Goal: Information Seeking & Learning: Learn about a topic

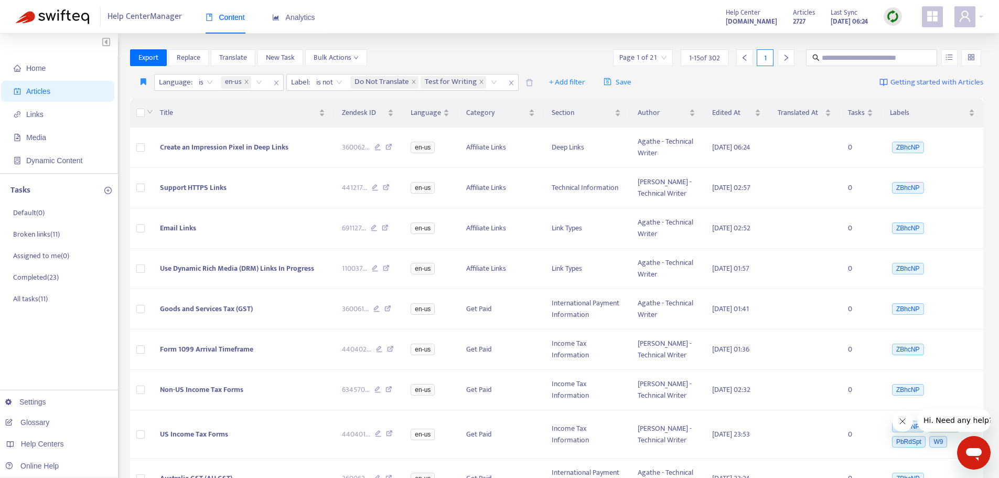
click at [892, 16] on img at bounding box center [892, 16] width 13 height 13
click at [892, 37] on link "Quick Sync" at bounding box center [914, 38] width 45 height 12
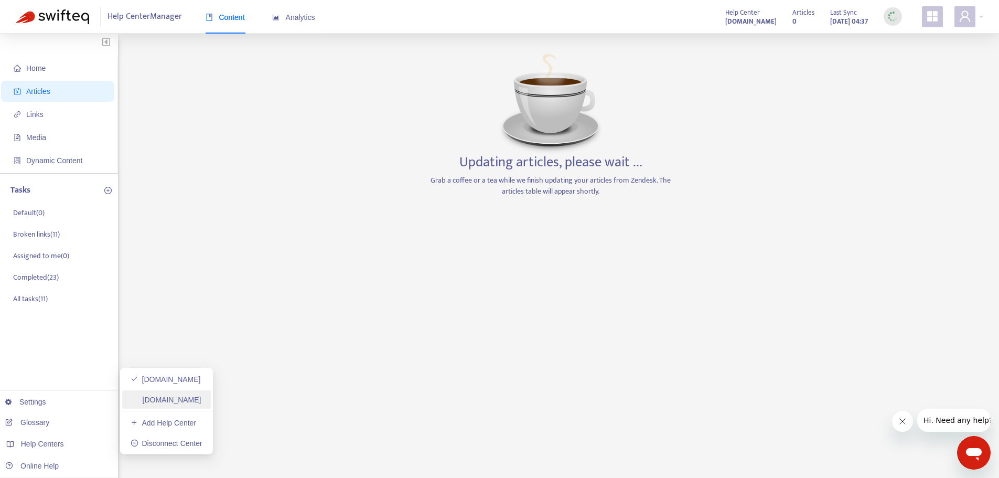
click at [170, 399] on link "[DOMAIN_NAME]" at bounding box center [166, 399] width 71 height 8
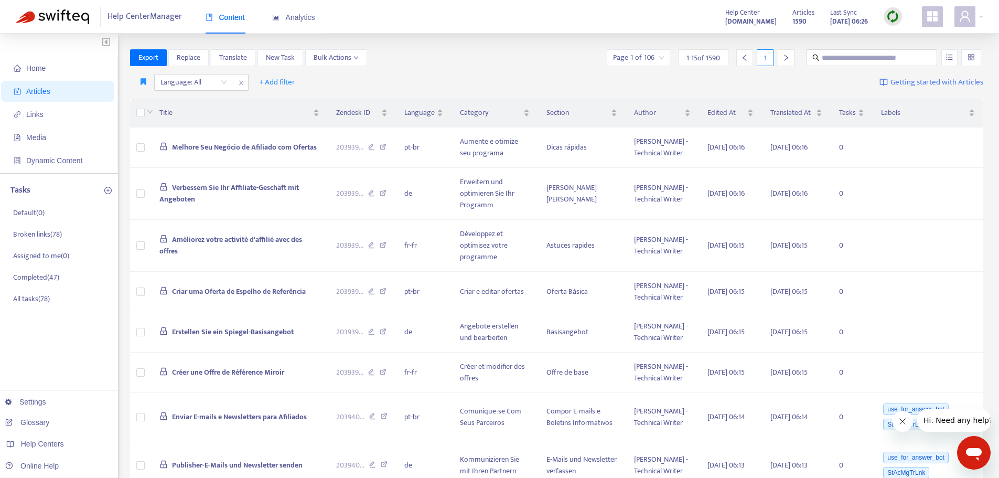
click at [894, 18] on img at bounding box center [892, 16] width 13 height 13
click at [896, 34] on link "Quick Sync" at bounding box center [914, 38] width 45 height 12
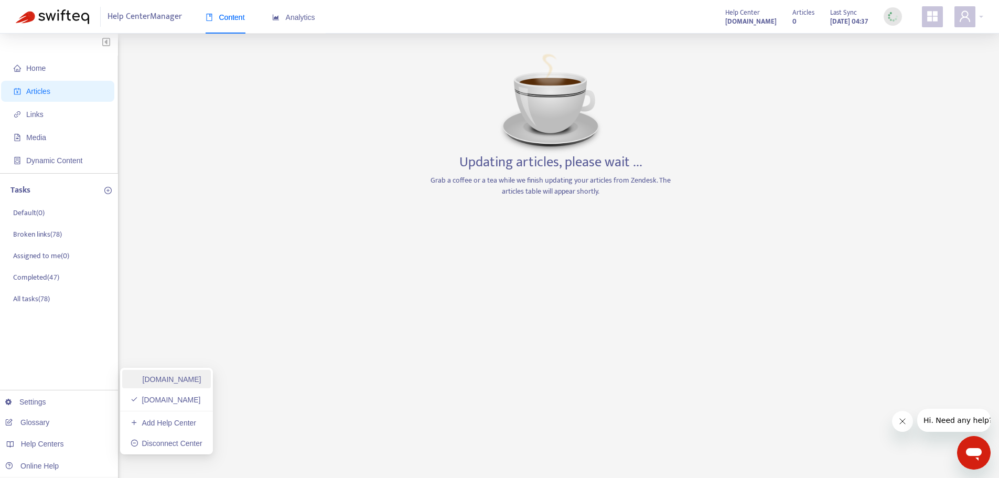
click at [191, 382] on link "[DOMAIN_NAME]" at bounding box center [166, 379] width 71 height 8
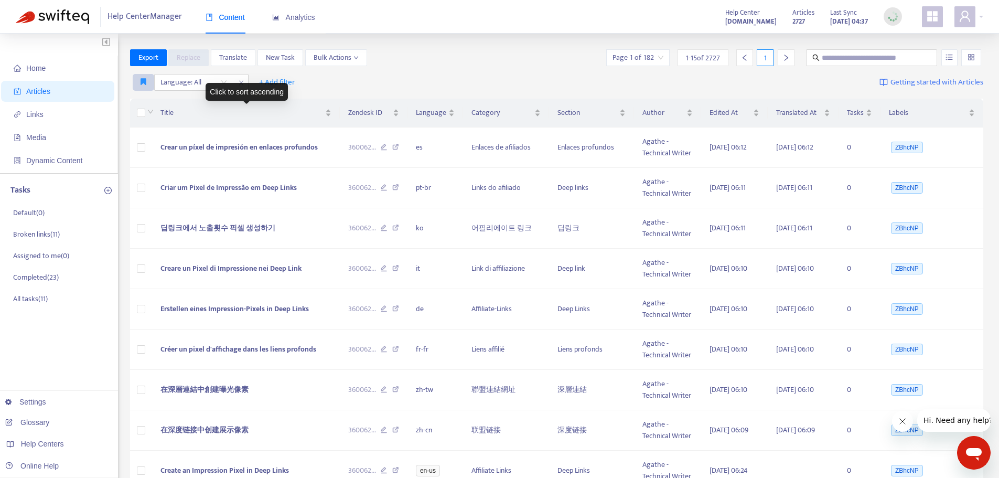
click at [140, 81] on icon "button" at bounding box center [143, 82] width 6 height 8
click at [149, 103] on span "Pub dash" at bounding box center [155, 104] width 29 height 12
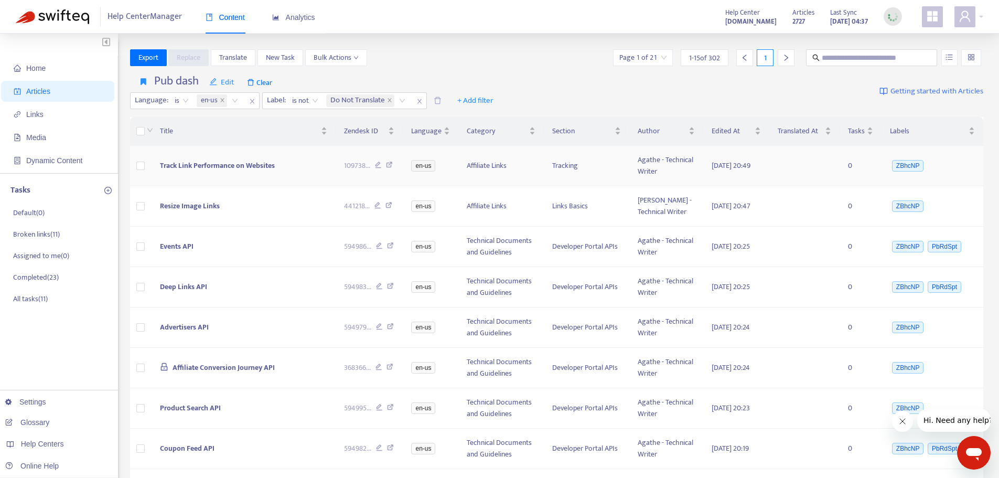
click at [245, 168] on span "Track Link Performance on Websites" at bounding box center [217, 165] width 115 height 12
click at [244, 169] on span "Track Link Performance on Websites" at bounding box center [217, 165] width 115 height 12
click at [235, 166] on span "Track Link Performance on Websites" at bounding box center [217, 165] width 115 height 12
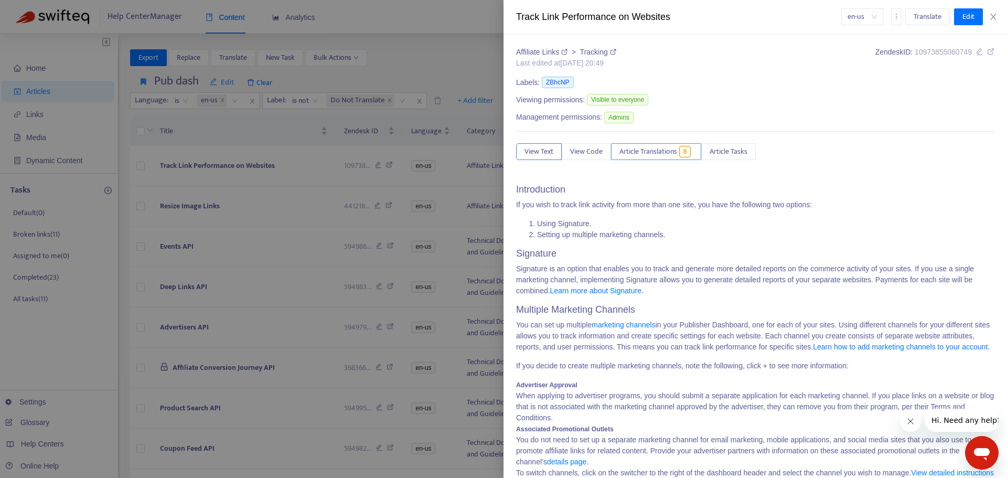
click at [655, 150] on span "Article Translations" at bounding box center [648, 152] width 58 height 12
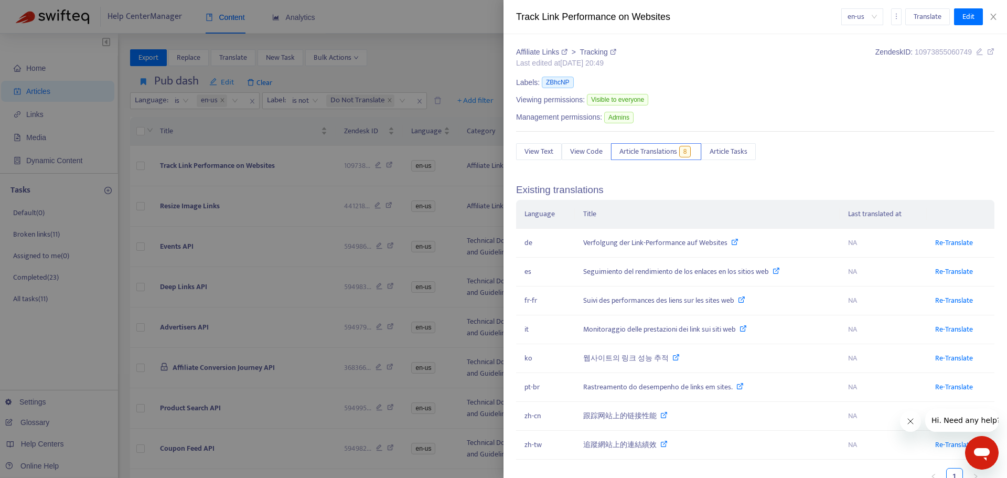
click at [179, 236] on div at bounding box center [503, 239] width 1007 height 478
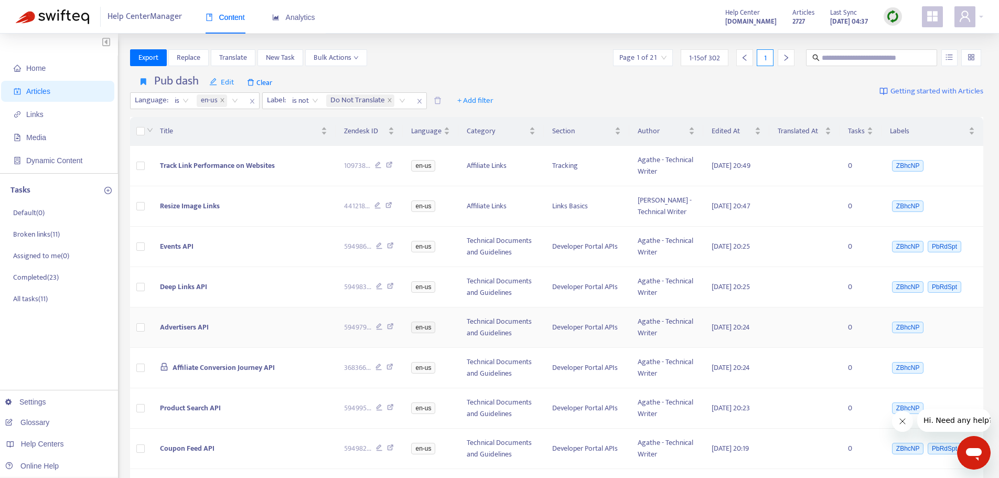
click at [188, 328] on span "Advertisers API" at bounding box center [184, 327] width 49 height 12
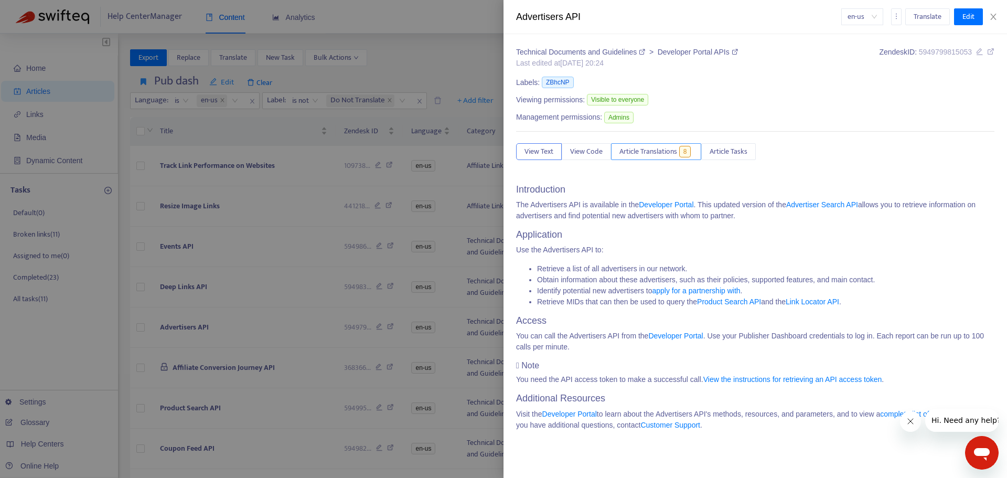
click at [651, 150] on span "Article Translations" at bounding box center [648, 152] width 58 height 12
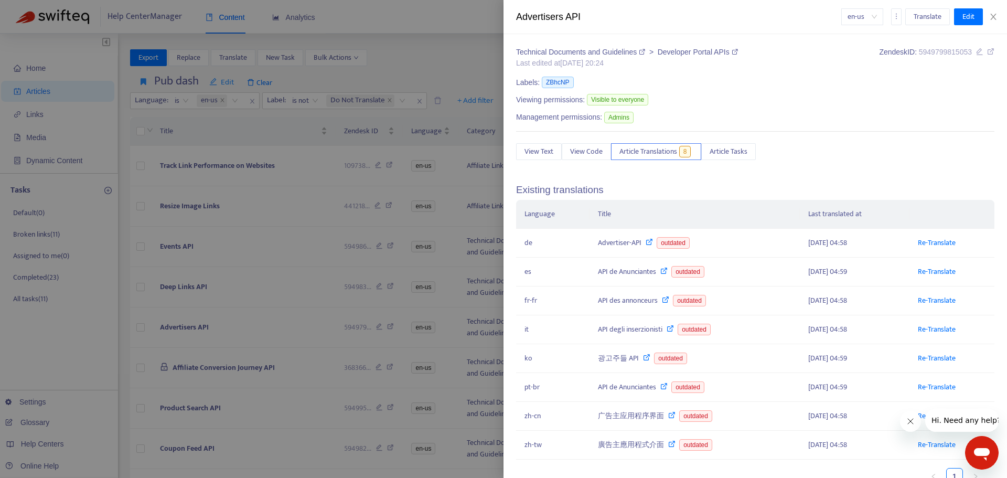
click at [270, 319] on div at bounding box center [503, 239] width 1007 height 478
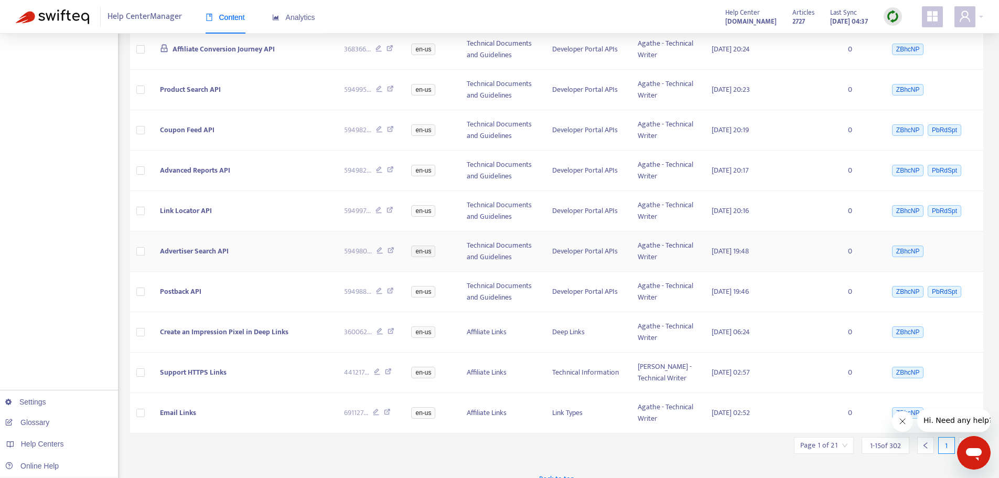
scroll to position [332, 0]
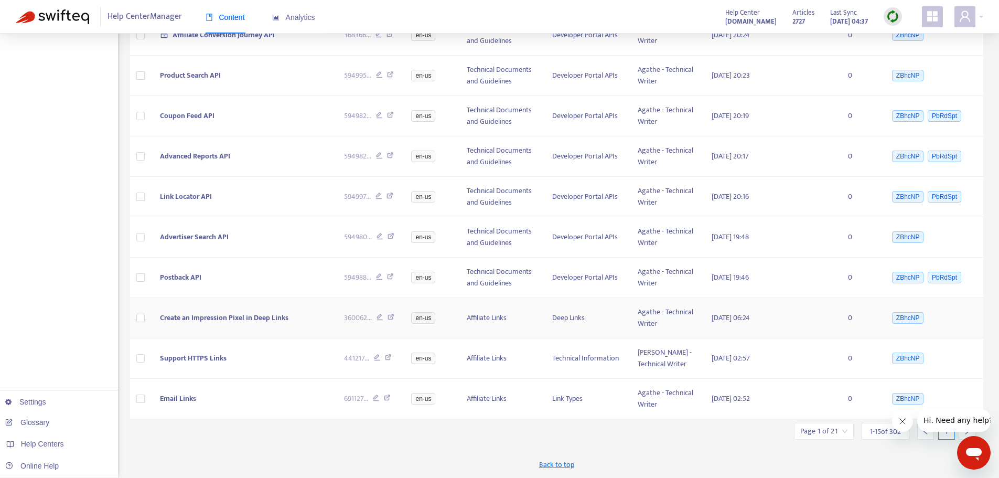
click at [203, 317] on span "Create an Impression Pixel in Deep Links" at bounding box center [224, 317] width 128 height 12
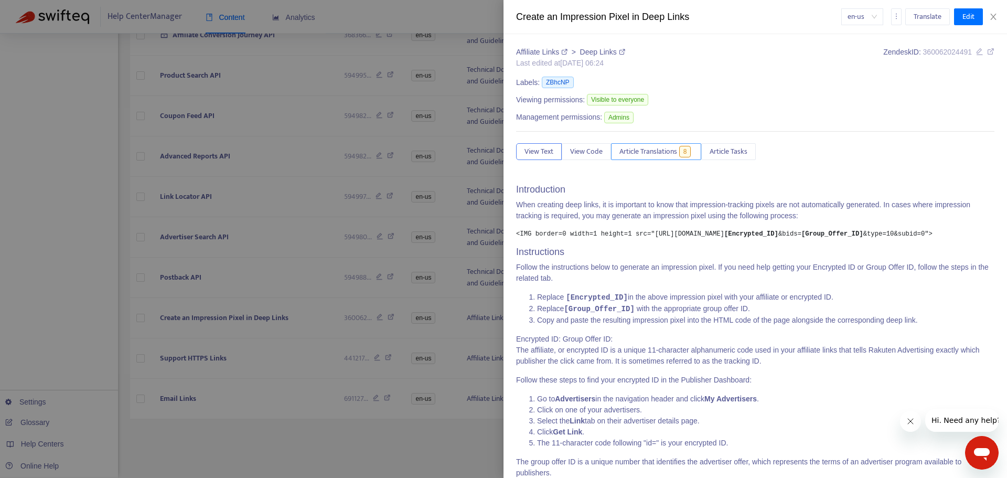
click at [652, 154] on span "Article Translations" at bounding box center [648, 152] width 58 height 12
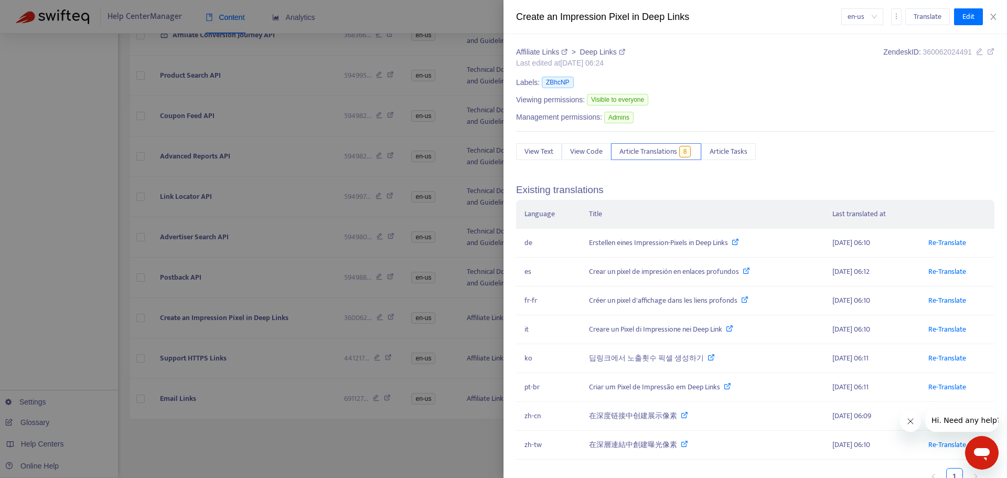
click at [188, 281] on div at bounding box center [503, 239] width 1007 height 478
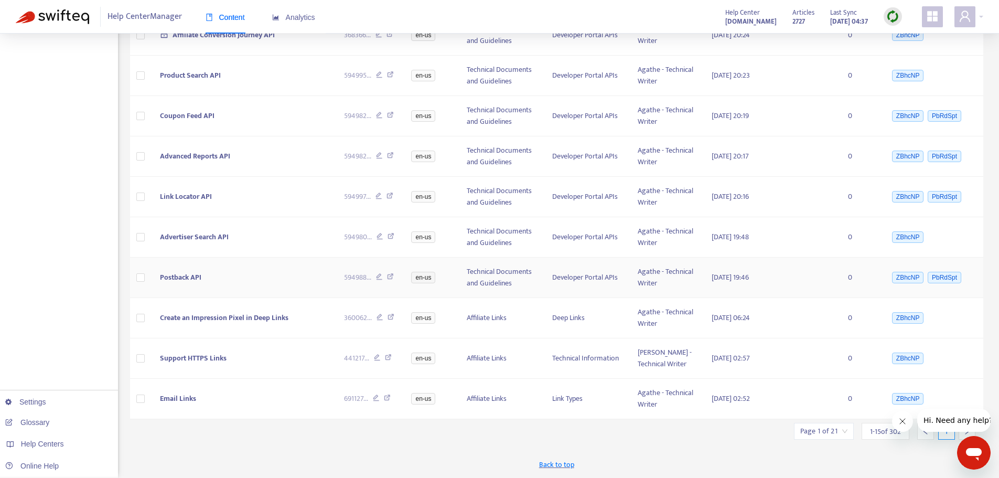
click at [191, 279] on span "Postback API" at bounding box center [180, 277] width 41 height 12
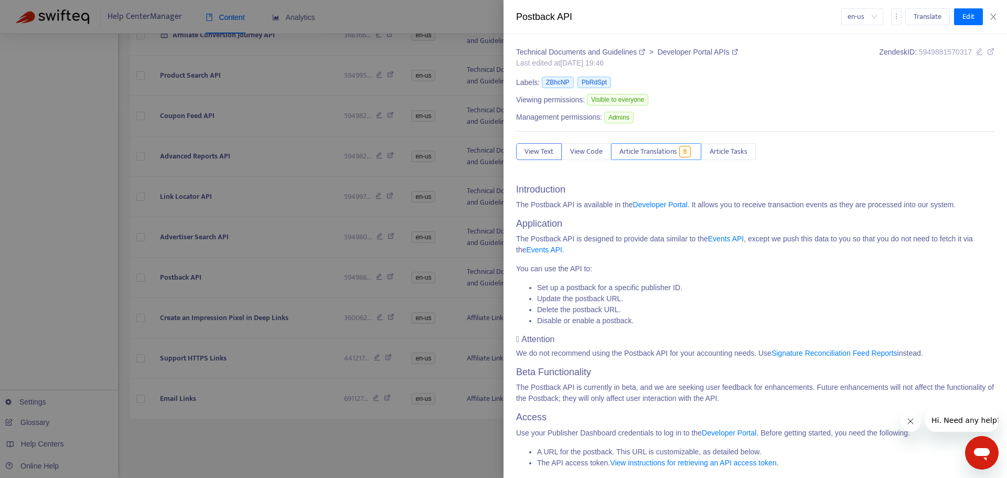
click at [669, 151] on span "Article Translations" at bounding box center [648, 152] width 58 height 12
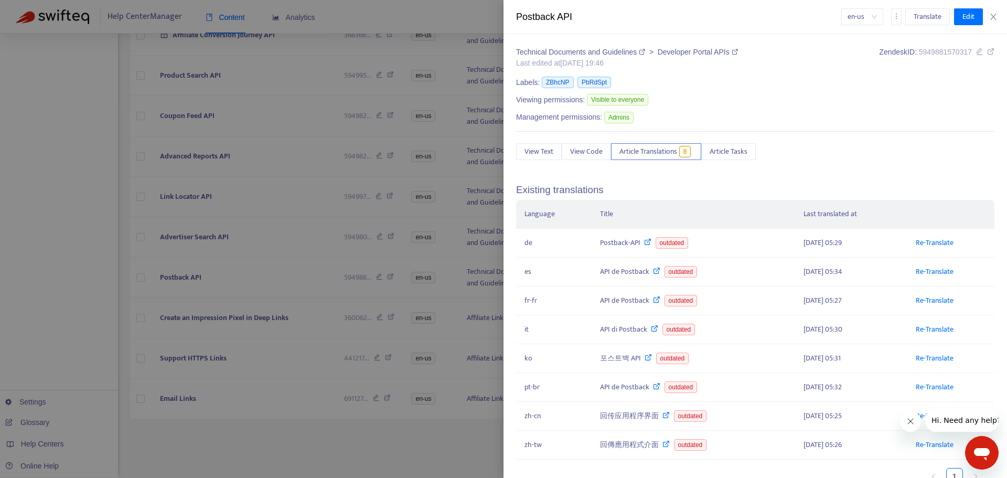
click at [153, 328] on div at bounding box center [503, 239] width 1007 height 478
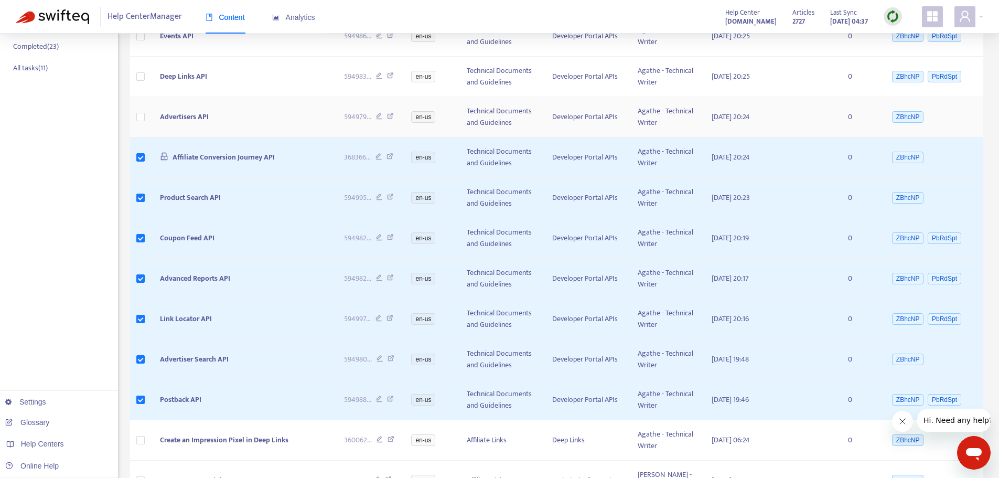
scroll to position [123, 0]
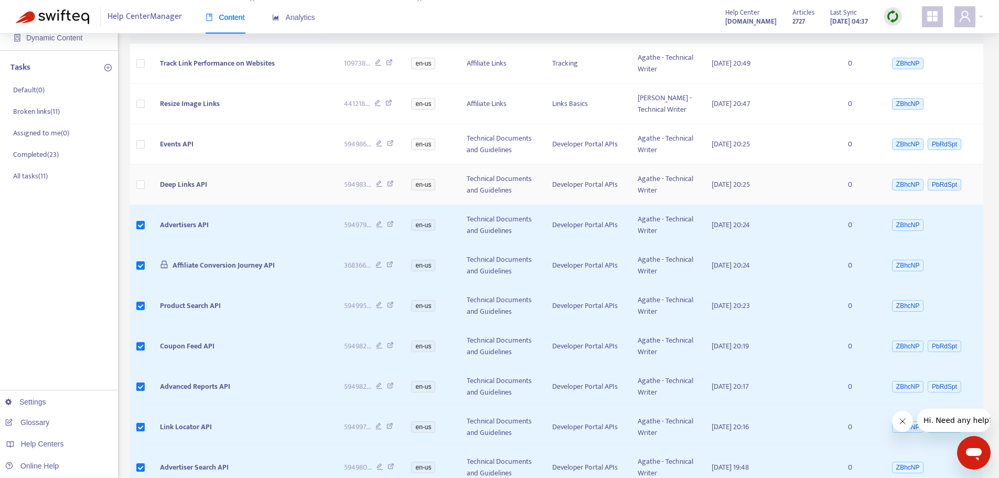
click at [140, 178] on td at bounding box center [141, 185] width 22 height 40
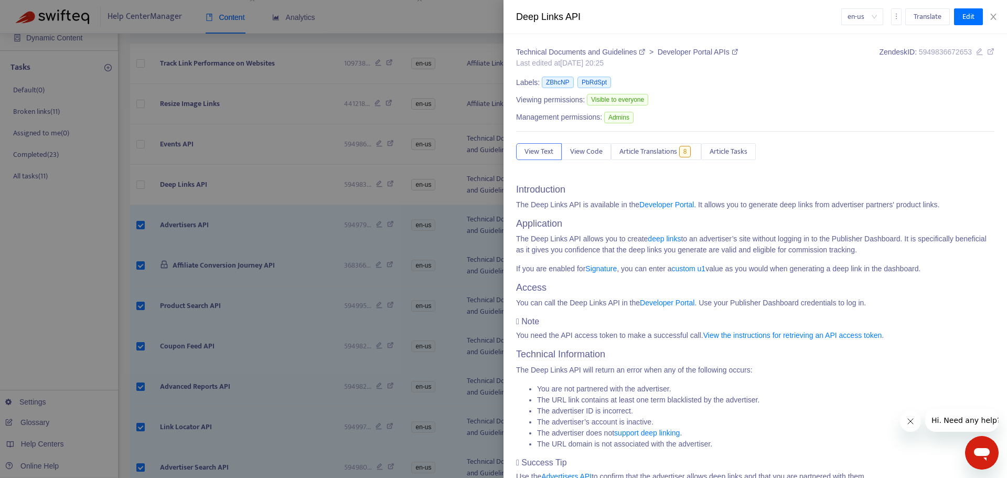
click at [139, 185] on div at bounding box center [503, 239] width 1007 height 478
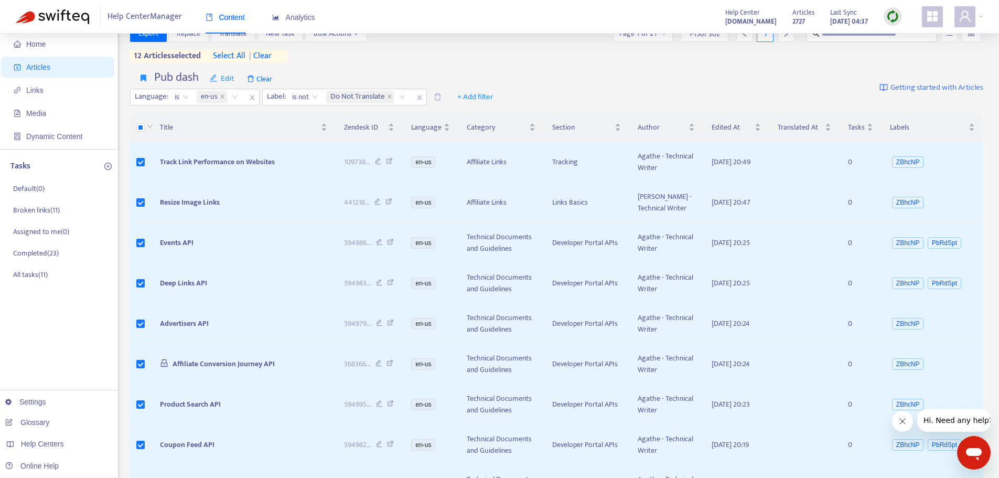
scroll to position [0, 0]
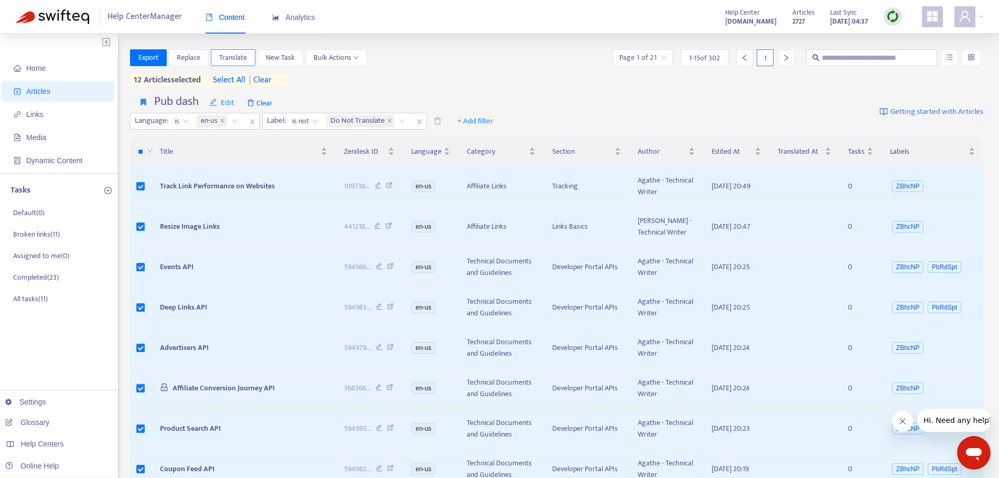
click at [239, 57] on span "Translate" at bounding box center [233, 58] width 28 height 12
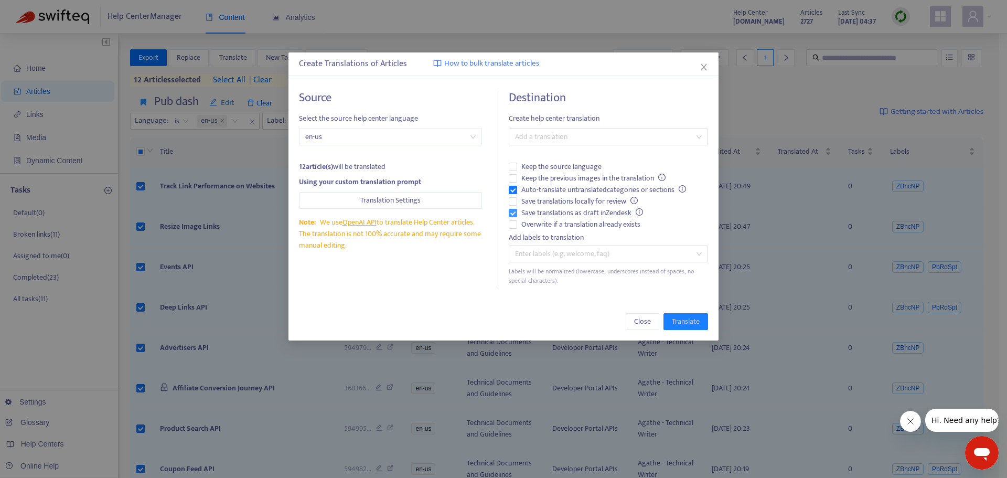
click at [512, 217] on label "Save translations as draft in Zendesk" at bounding box center [608, 213] width 199 height 12
click at [545, 136] on div at bounding box center [602, 137] width 183 height 13
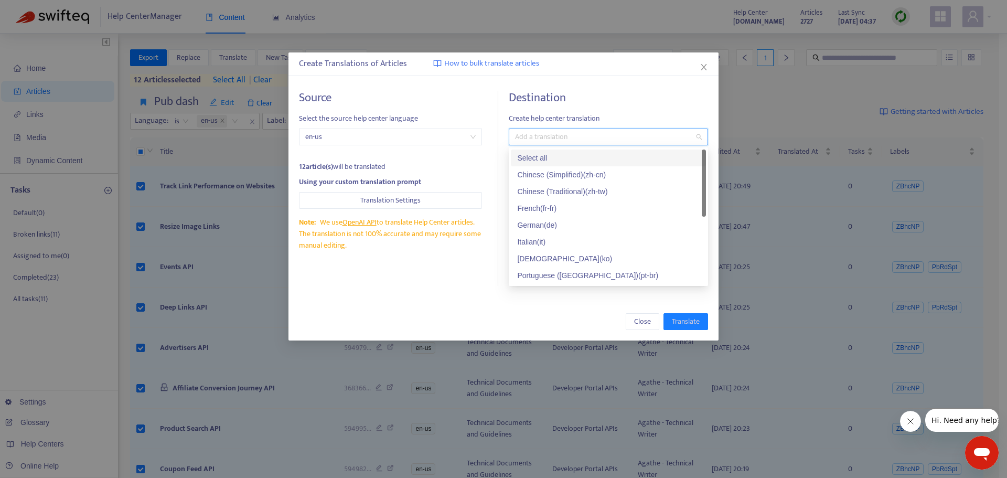
click at [545, 156] on div "Select all" at bounding box center [608, 158] width 182 height 12
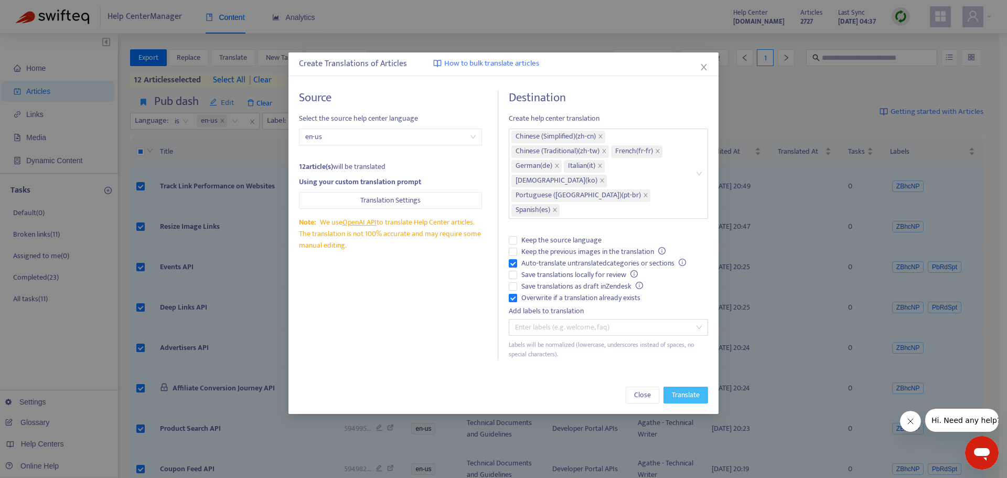
click at [684, 389] on span "Translate" at bounding box center [686, 395] width 28 height 12
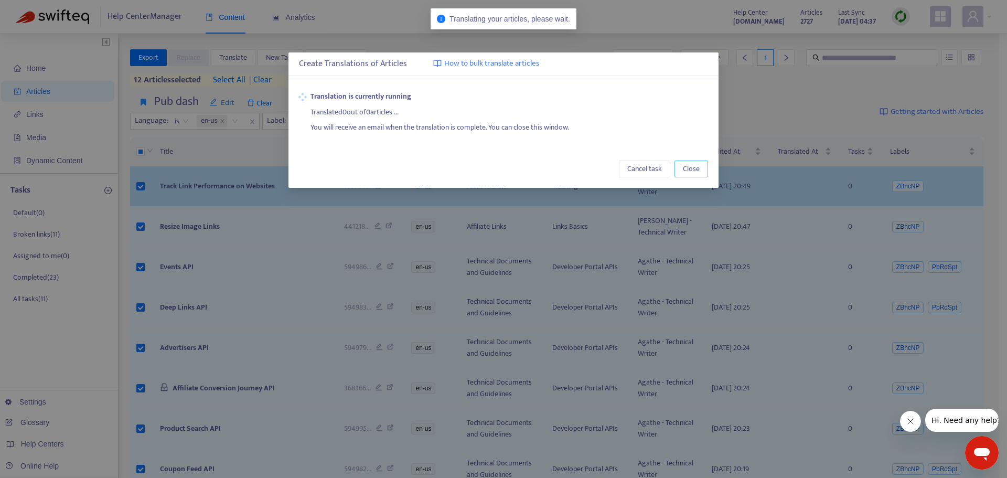
drag, startPoint x: 683, startPoint y: 164, endPoint x: 683, endPoint y: 171, distance: 6.8
click at [683, 166] on span "Close" at bounding box center [691, 169] width 17 height 12
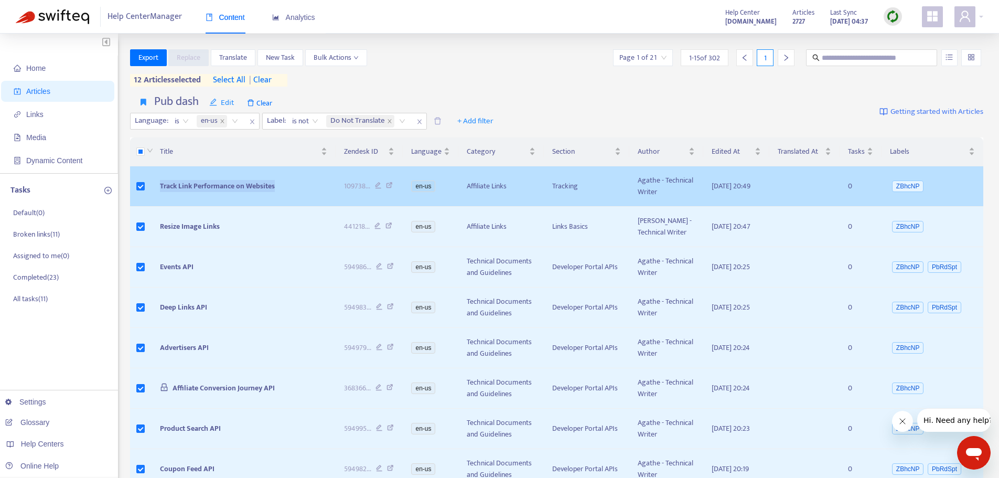
drag, startPoint x: 284, startPoint y: 183, endPoint x: 154, endPoint y: 190, distance: 129.7
click at [154, 190] on td "Track Link Performance on Websites" at bounding box center [244, 186] width 184 height 40
copy span "Track Link Performance on Websites"
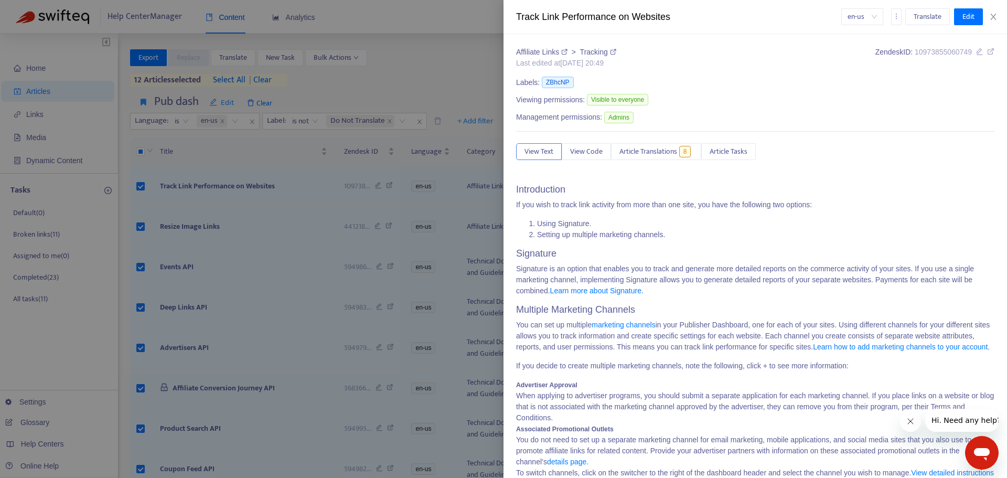
click at [257, 225] on div at bounding box center [503, 239] width 1007 height 478
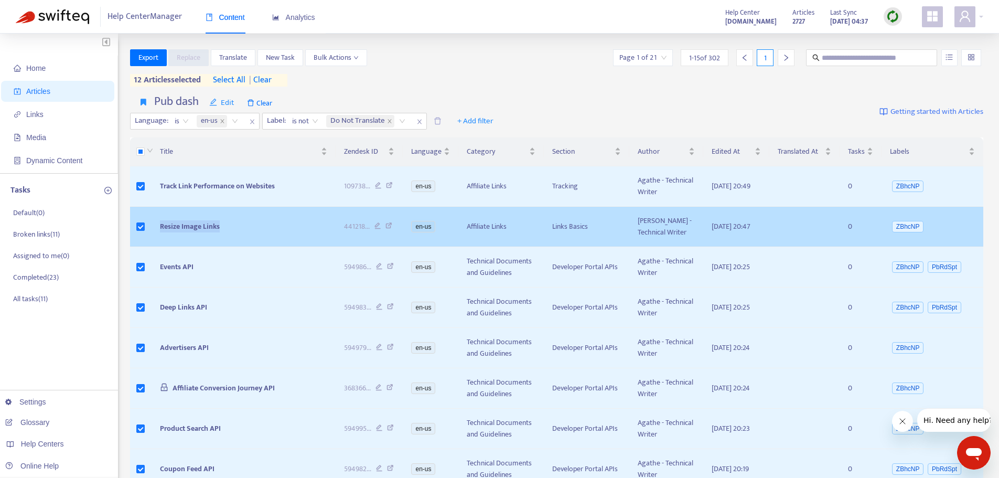
drag, startPoint x: 236, startPoint y: 225, endPoint x: 168, endPoint y: 232, distance: 68.5
click at [161, 233] on td "Resize Image Links" at bounding box center [244, 227] width 184 height 40
copy span "Resize Image Links"
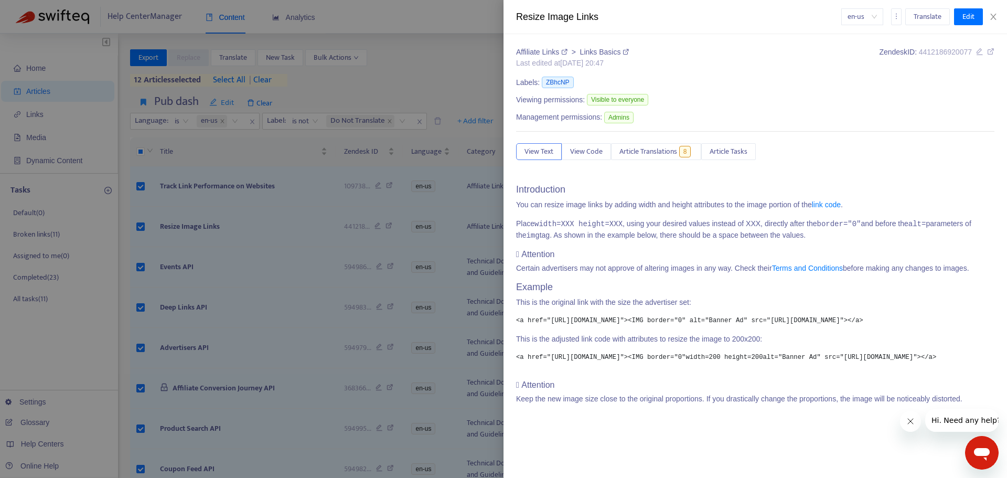
click at [293, 251] on div at bounding box center [503, 239] width 1007 height 478
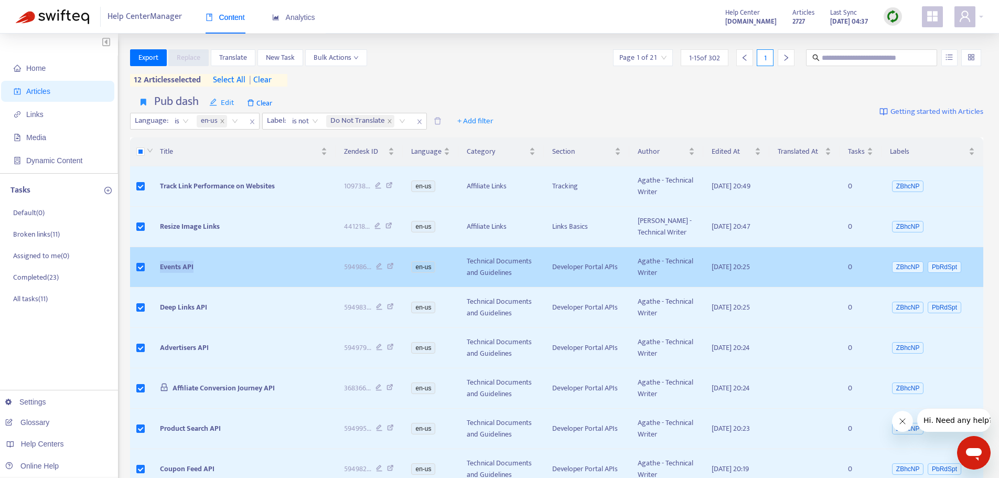
drag, startPoint x: 204, startPoint y: 267, endPoint x: 155, endPoint y: 271, distance: 48.9
click at [155, 271] on td "Events API" at bounding box center [244, 267] width 184 height 40
copy span "Events API"
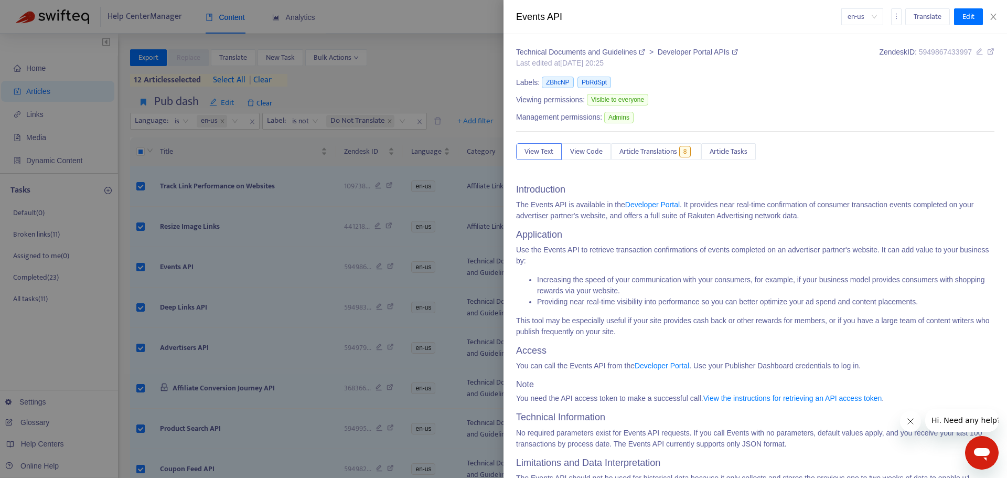
click at [226, 297] on div at bounding box center [503, 239] width 1007 height 478
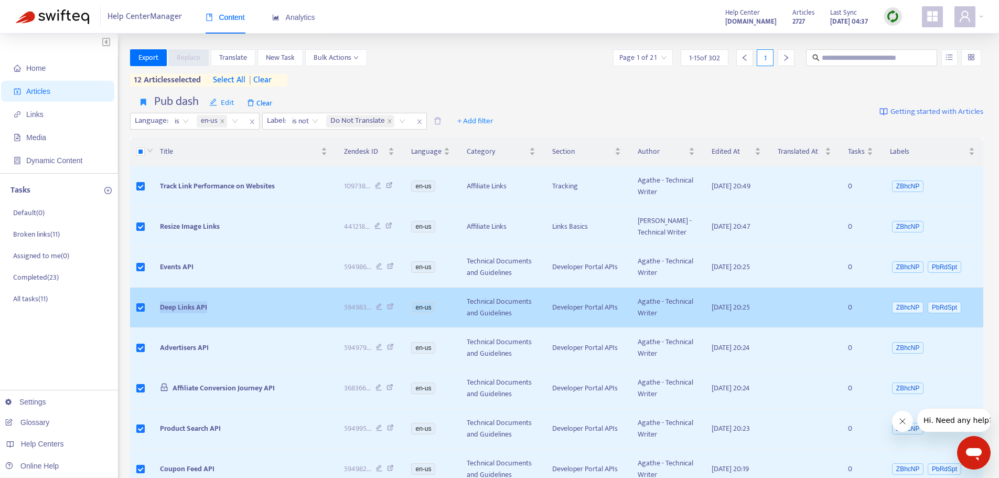
drag, startPoint x: 218, startPoint y: 307, endPoint x: 171, endPoint y: 317, distance: 48.1
click at [164, 319] on td "Deep Links API" at bounding box center [244, 307] width 184 height 40
copy span "Deep Links API"
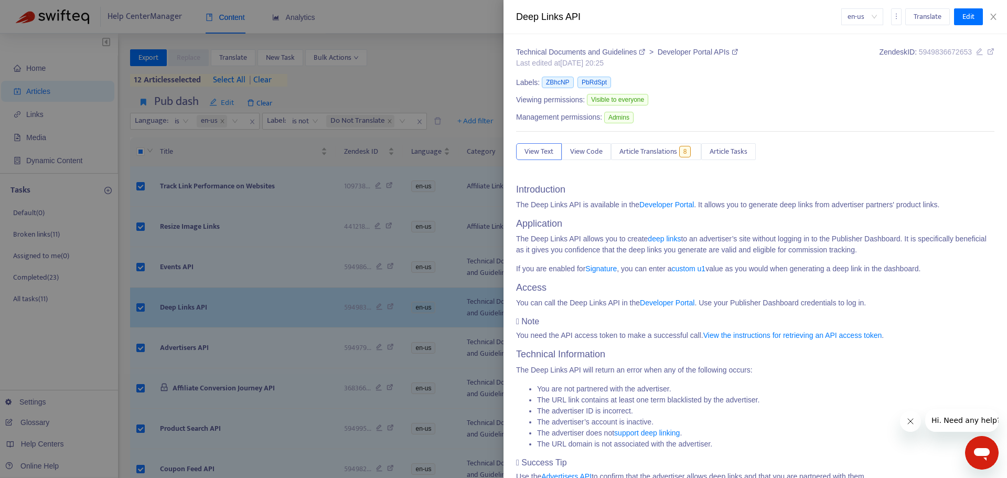
drag, startPoint x: 187, startPoint y: 297, endPoint x: 193, endPoint y: 297, distance: 6.3
click at [187, 297] on div at bounding box center [503, 239] width 1007 height 478
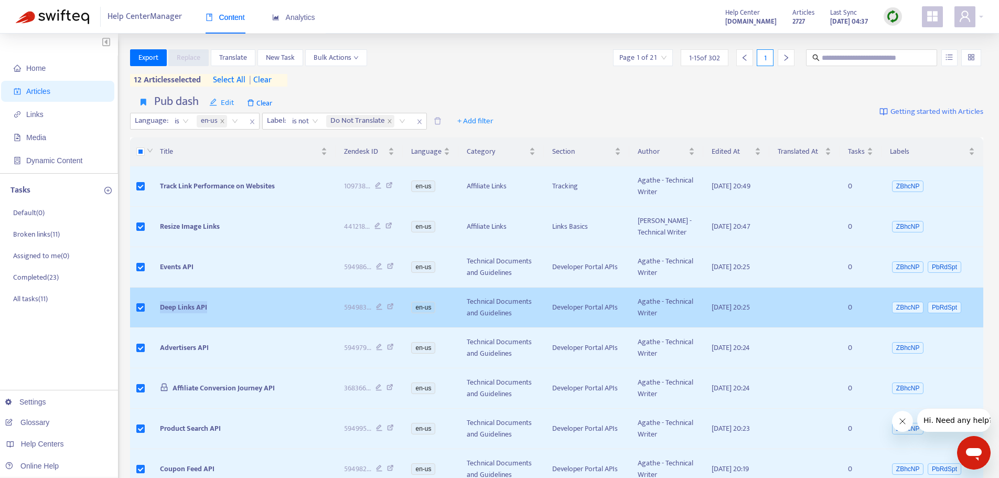
drag, startPoint x: 225, startPoint y: 309, endPoint x: 145, endPoint y: 309, distance: 80.2
click at [145, 309] on tr "Deep Links API 594983 ... en-us Technical Documents and Guidelines Developer Po…" at bounding box center [556, 307] width 853 height 40
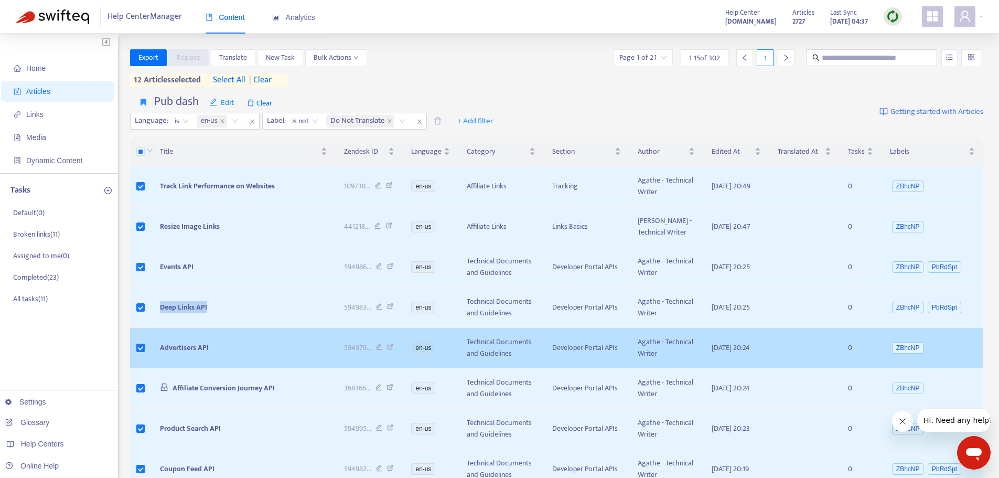
copy tr "Deep Links API"
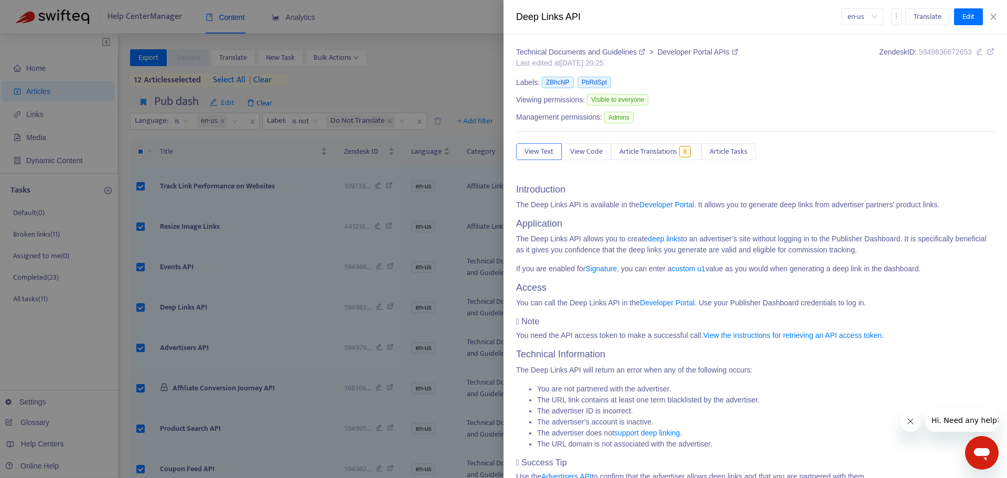
click at [219, 342] on div at bounding box center [503, 239] width 1007 height 478
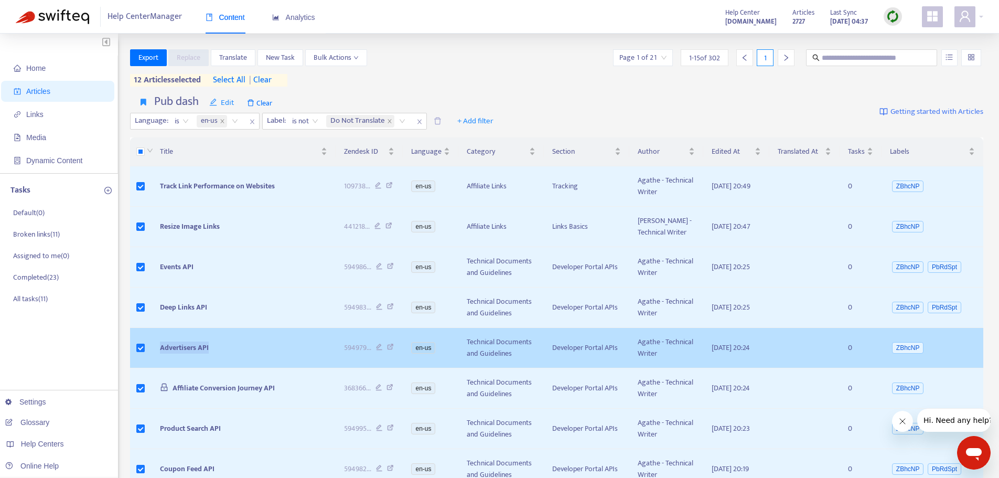
drag, startPoint x: 220, startPoint y: 348, endPoint x: 171, endPoint y: 354, distance: 48.6
click at [155, 353] on td "Advertisers API" at bounding box center [244, 348] width 184 height 40
copy span "Advertisers API"
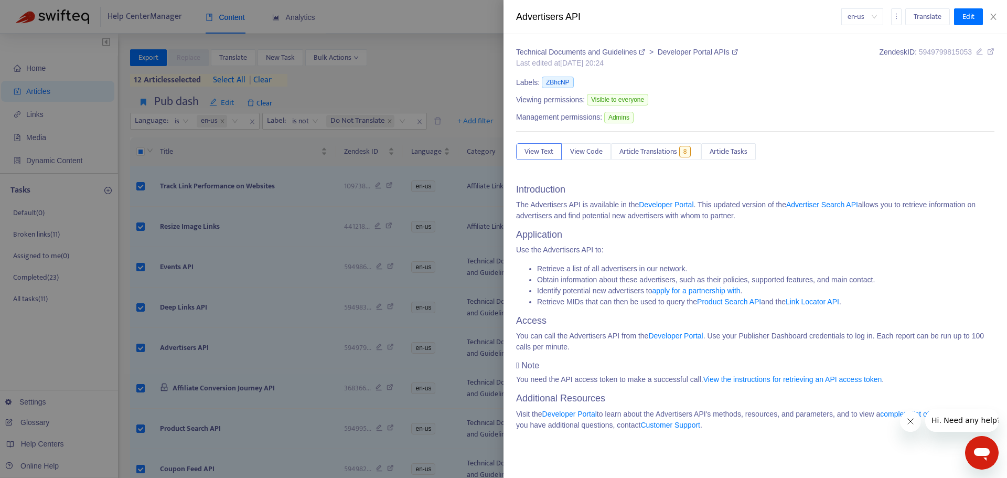
click at [239, 339] on div at bounding box center [503, 239] width 1007 height 478
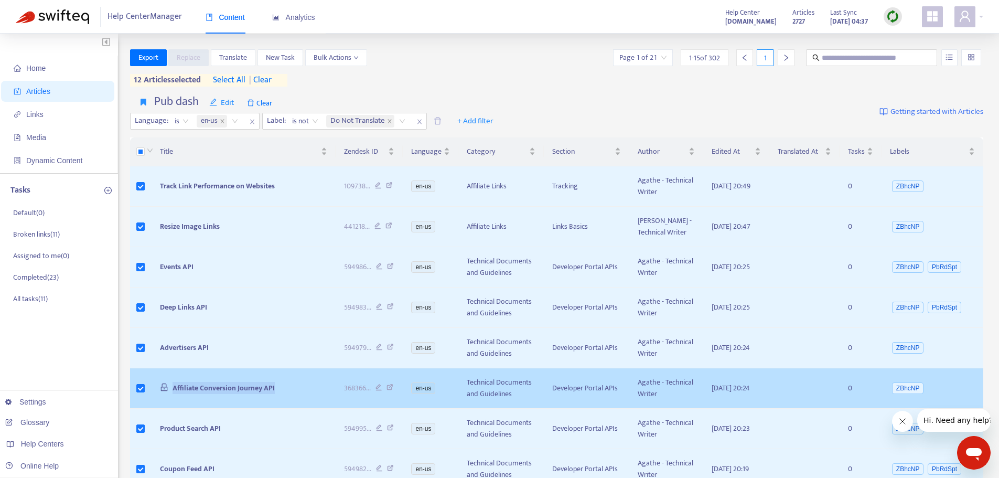
drag, startPoint x: 290, startPoint y: 390, endPoint x: 149, endPoint y: 397, distance: 140.7
click at [149, 397] on tr "Affiliate Conversion Journey API 368366 ... en-us Technical Documents and Guide…" at bounding box center [556, 388] width 853 height 40
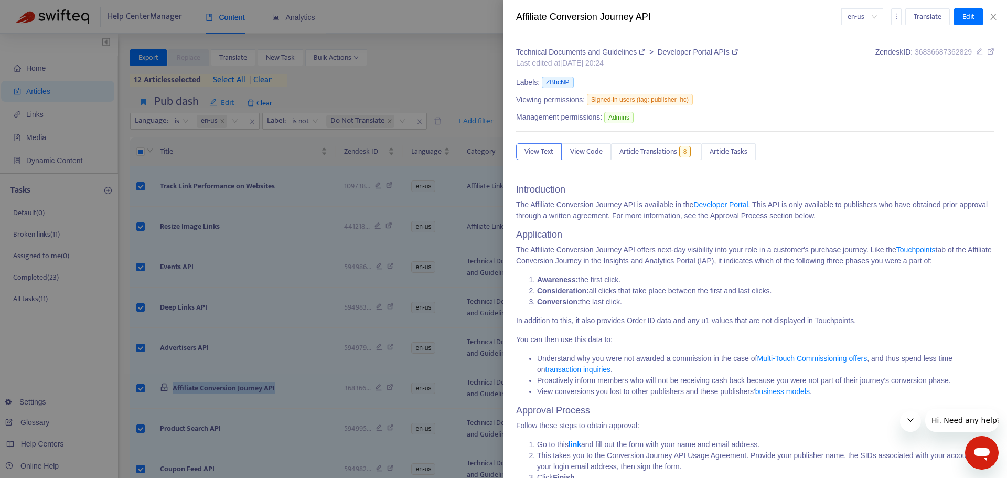
copy tr "Affiliate Conversion Journey API"
click at [223, 412] on div at bounding box center [503, 239] width 1007 height 478
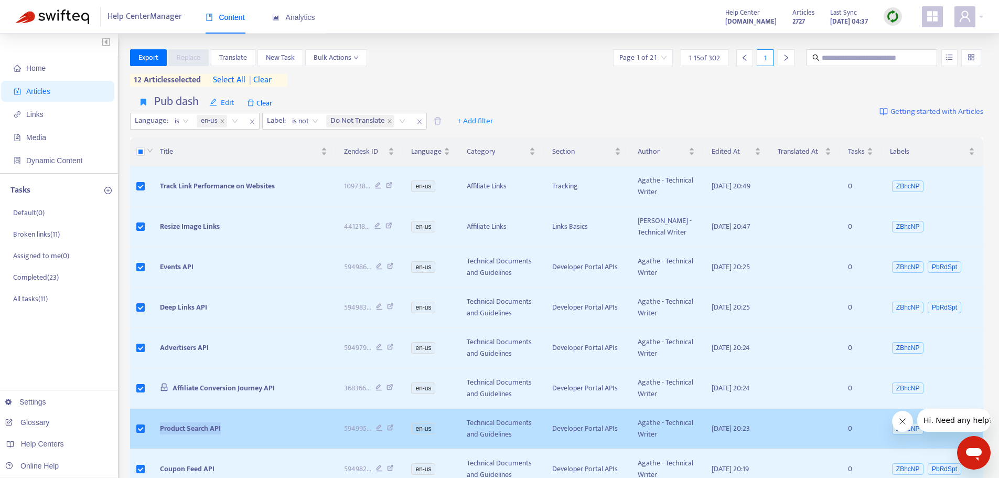
click at [143, 427] on tr "Product Search API 594995 ... en-us Technical Documents and Guidelines Develope…" at bounding box center [556, 428] width 853 height 40
copy tr "Product Search API"
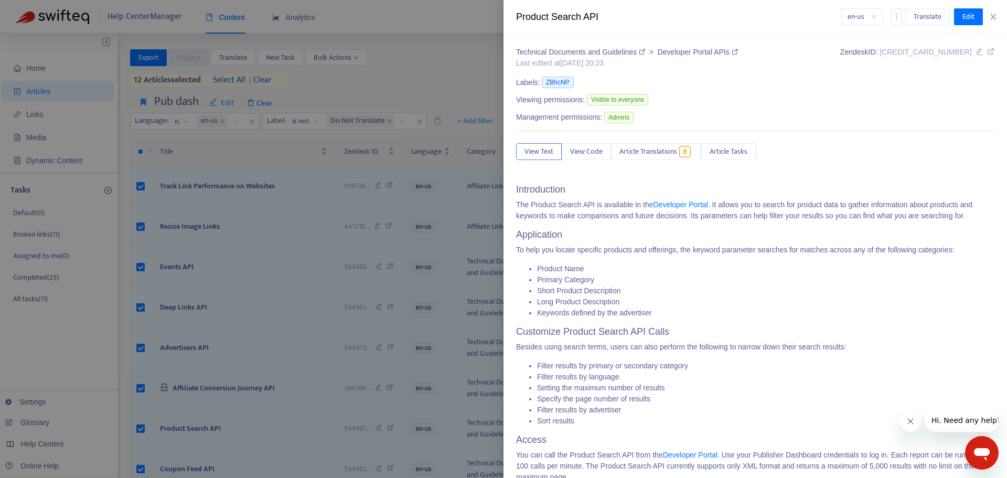
click at [183, 322] on div at bounding box center [503, 239] width 1007 height 478
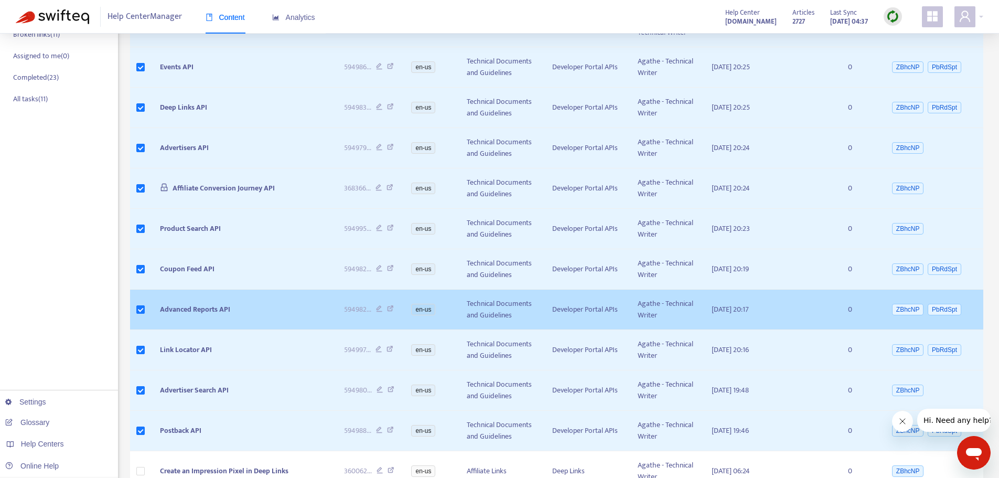
scroll to position [210, 0]
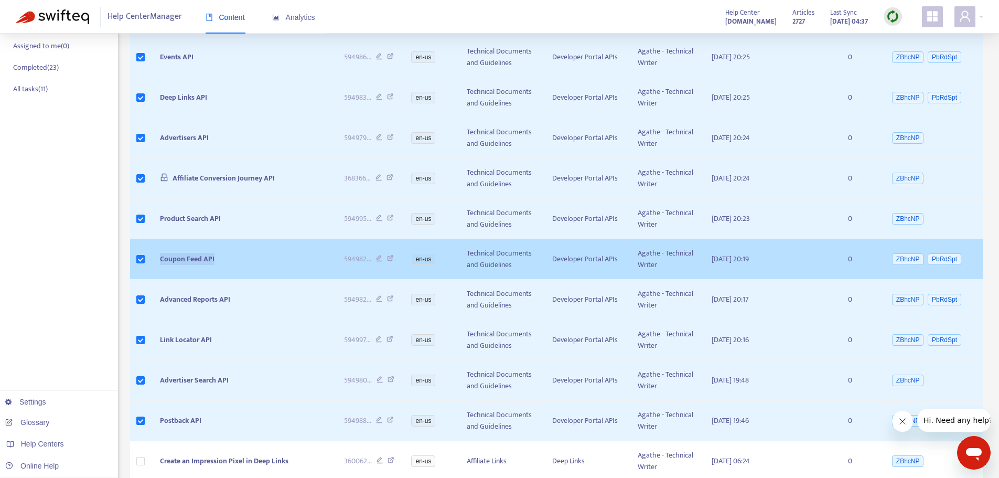
drag, startPoint x: 222, startPoint y: 260, endPoint x: 159, endPoint y: 261, distance: 63.4
click at [159, 261] on td "Coupon Feed API" at bounding box center [244, 259] width 184 height 40
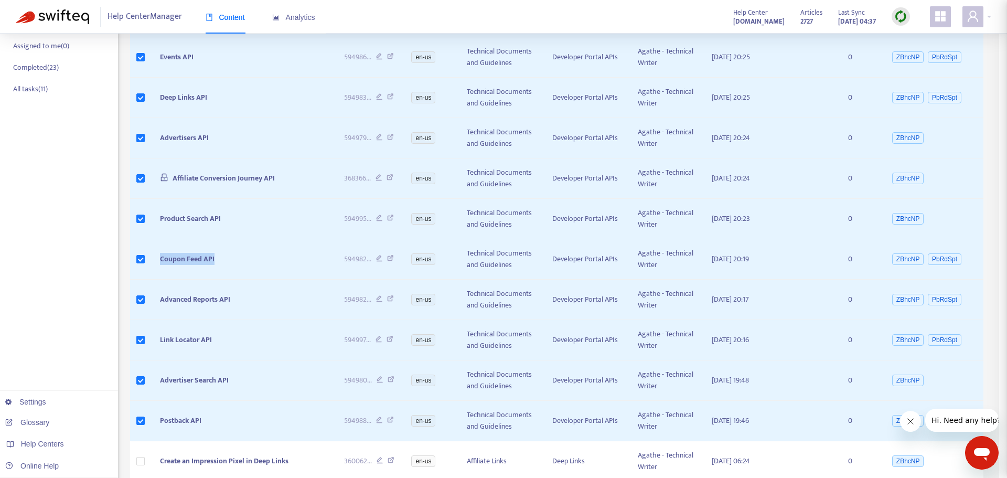
copy span "Coupon Feed API"
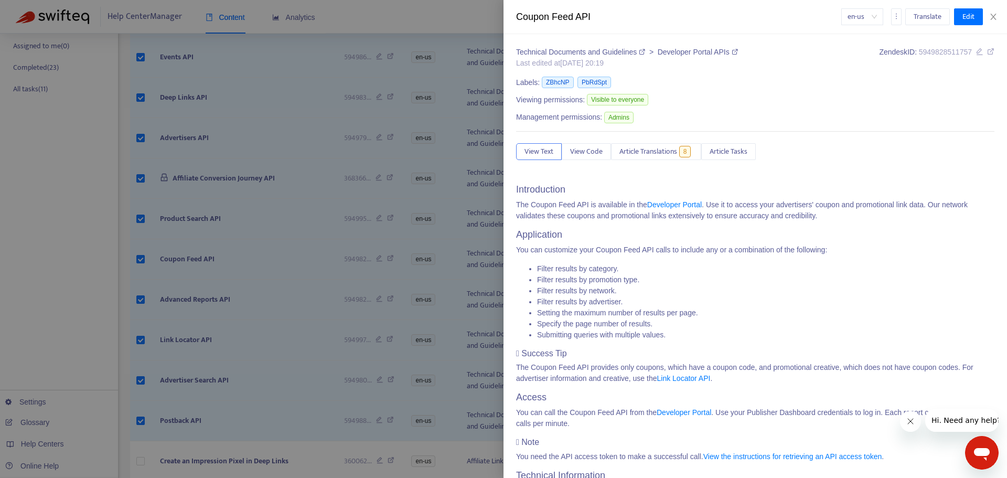
click at [209, 311] on div at bounding box center [503, 239] width 1007 height 478
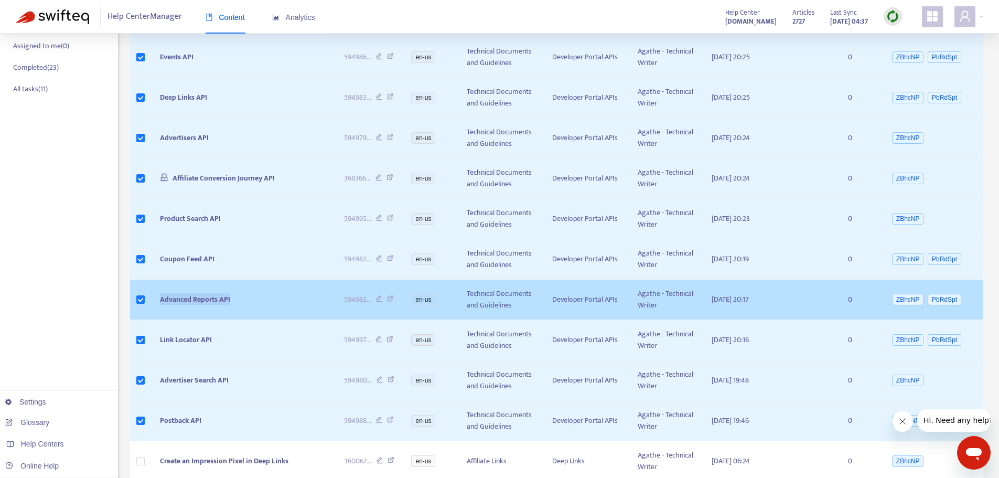
drag, startPoint x: 240, startPoint y: 296, endPoint x: 149, endPoint y: 299, distance: 91.3
click at [149, 299] on tr "Advanced Reports API 594982 ... en-us Technical Documents and Guidelines Develo…" at bounding box center [556, 299] width 853 height 40
copy tr "Advanced Reports API"
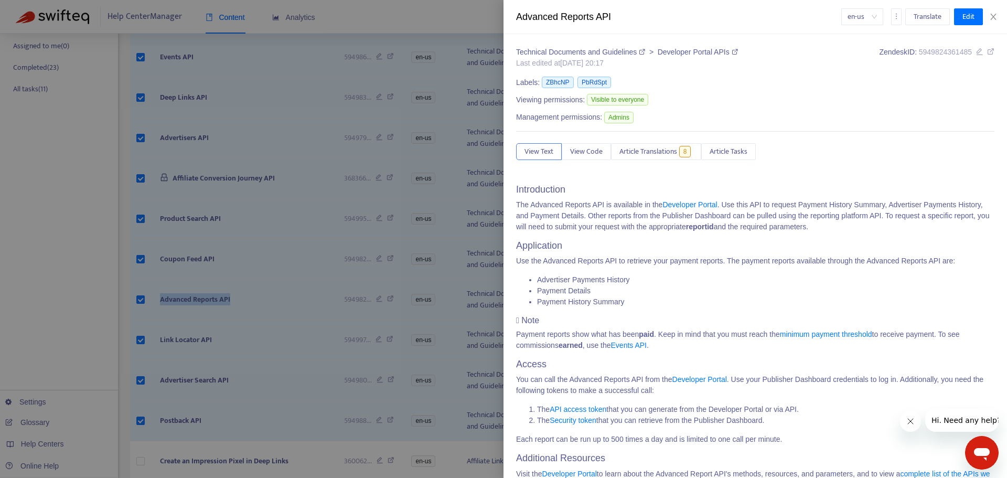
click at [218, 339] on div at bounding box center [503, 239] width 1007 height 478
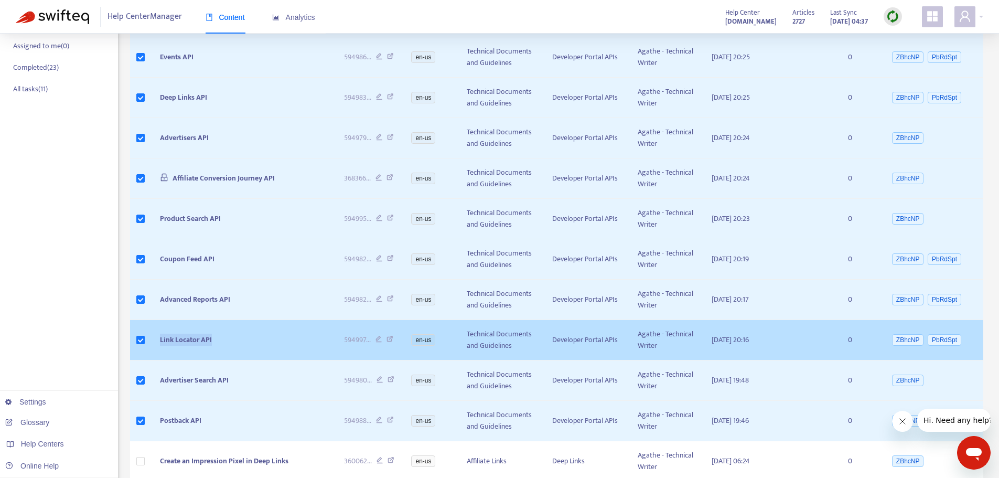
drag, startPoint x: 219, startPoint y: 339, endPoint x: 146, endPoint y: 340, distance: 72.9
click at [146, 340] on tr "Link Locator API 594997 ... en-us Technical Documents and Guidelines Developer …" at bounding box center [556, 340] width 853 height 40
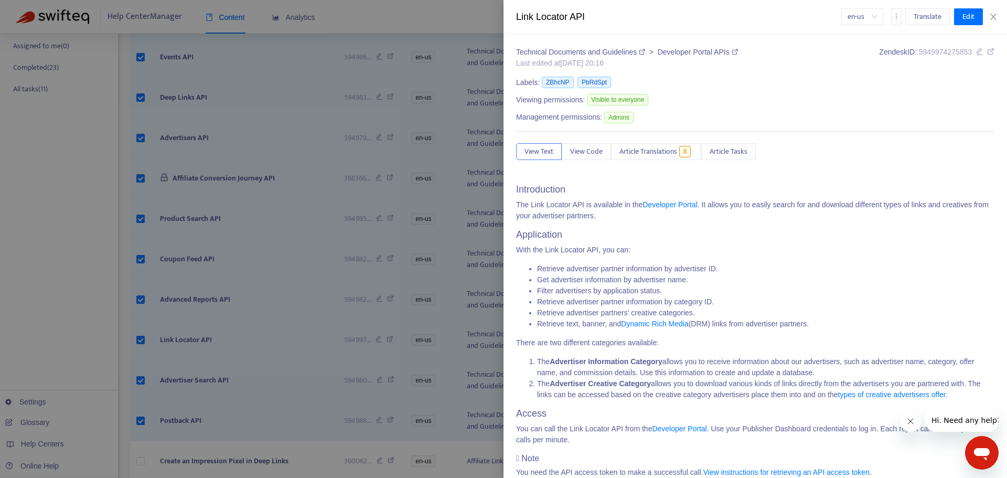
click at [219, 379] on div at bounding box center [503, 239] width 1007 height 478
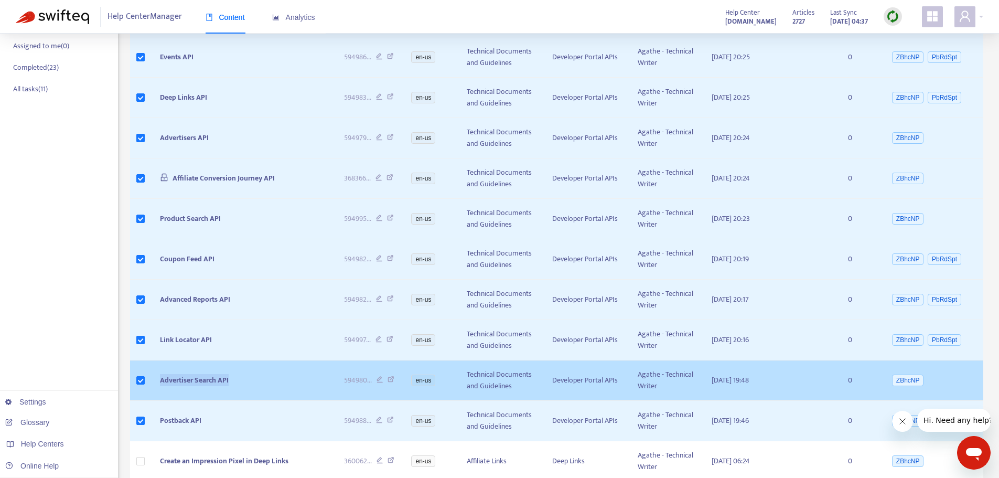
drag, startPoint x: 244, startPoint y: 376, endPoint x: 150, endPoint y: 381, distance: 93.4
click at [150, 381] on tr "Advertiser Search API 594980 ... en-us Technical Documents and Guidelines Devel…" at bounding box center [556, 380] width 853 height 40
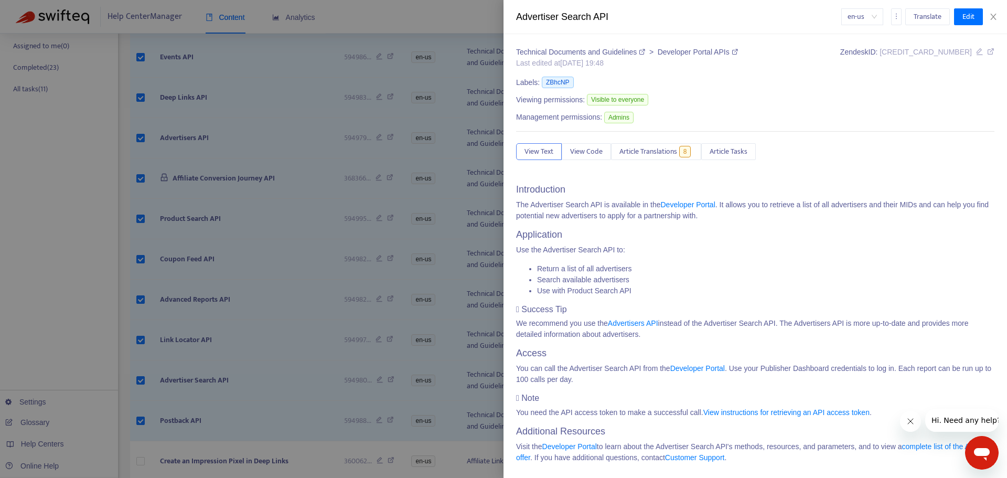
click at [209, 410] on div at bounding box center [503, 239] width 1007 height 478
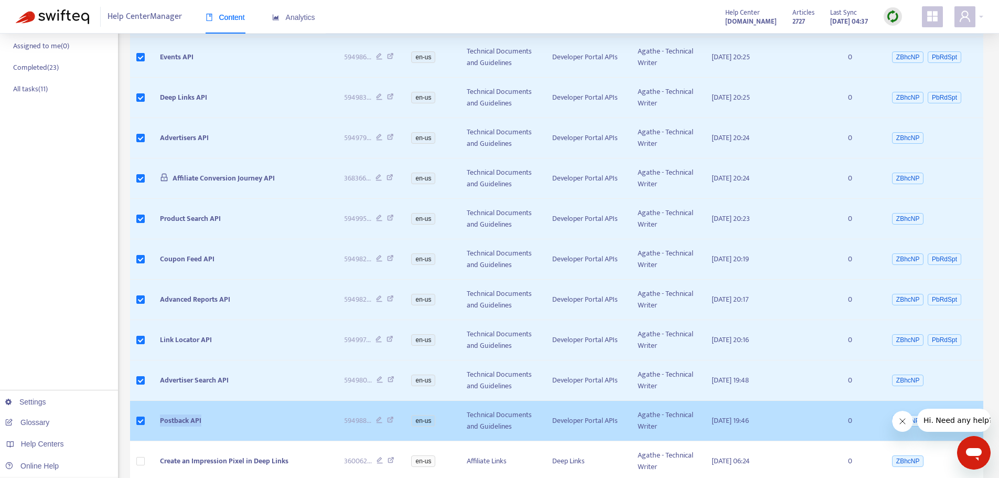
drag, startPoint x: 214, startPoint y: 421, endPoint x: 156, endPoint y: 422, distance: 58.2
click at [156, 422] on td "Postback API" at bounding box center [244, 421] width 184 height 40
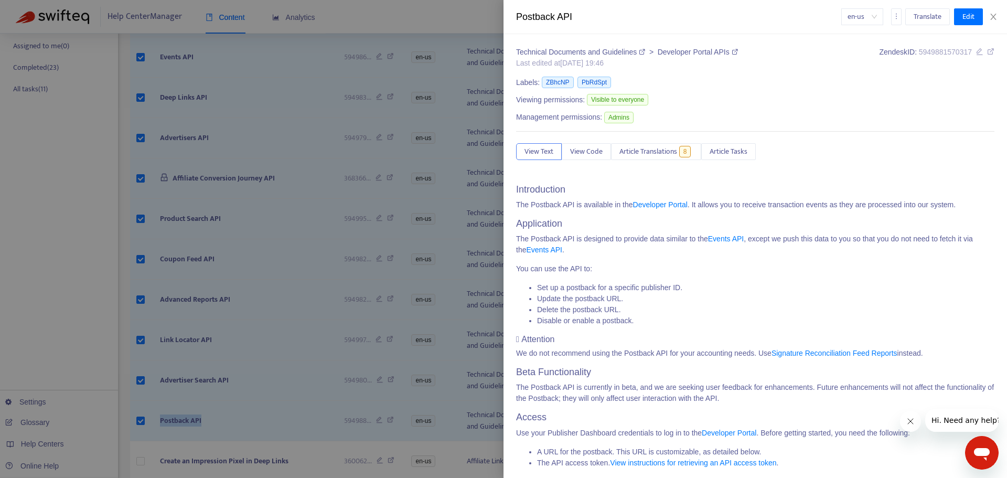
click at [41, 342] on div at bounding box center [503, 239] width 1007 height 478
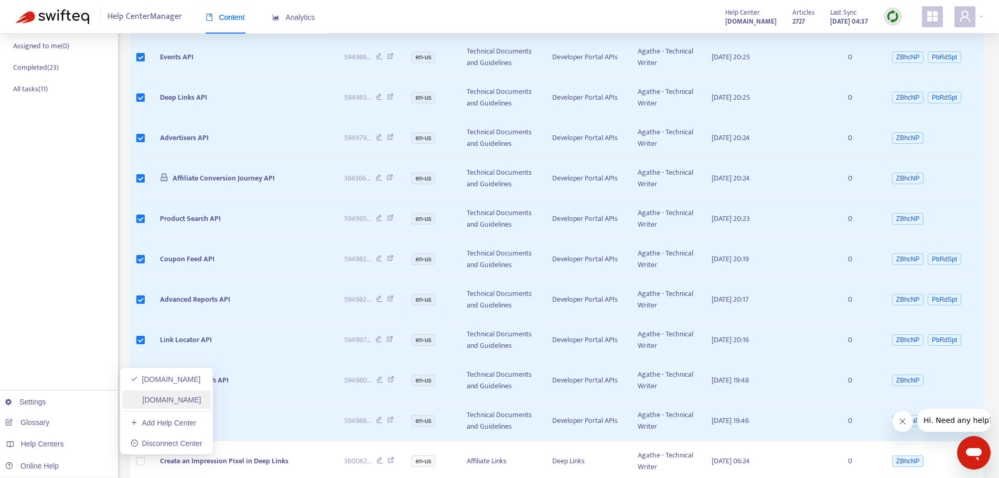
click at [179, 398] on link "[DOMAIN_NAME]" at bounding box center [166, 399] width 71 height 8
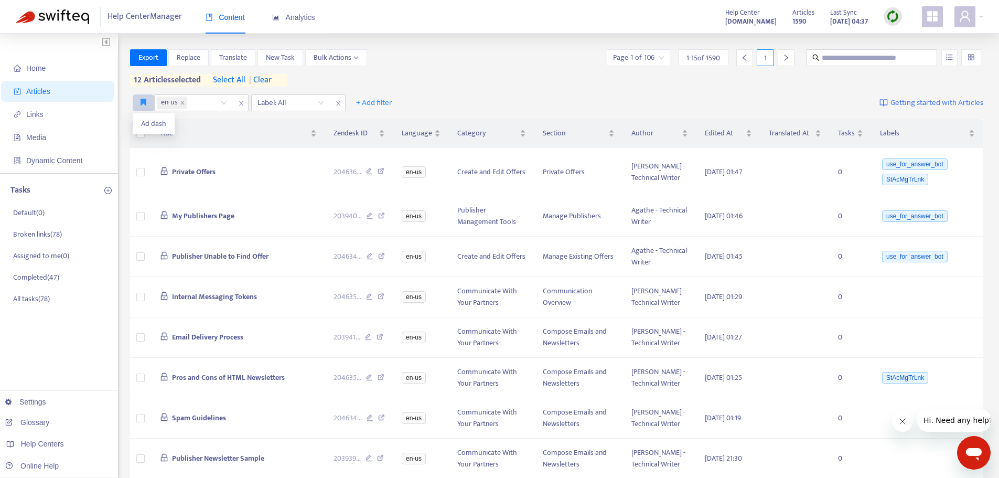
click at [140, 105] on button "button" at bounding box center [143, 102] width 21 height 17
click at [147, 122] on span "Ad dash" at bounding box center [153, 124] width 25 height 12
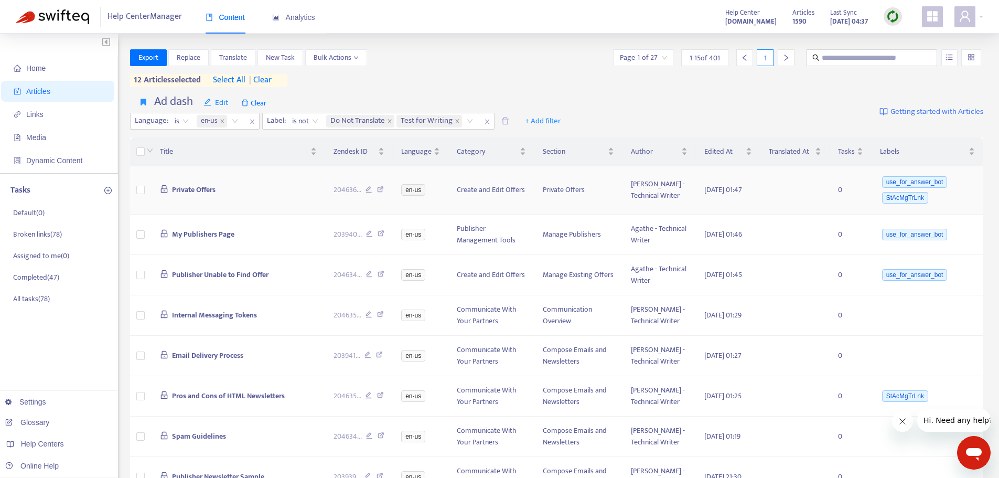
click at [208, 198] on td "Private Offers" at bounding box center [239, 190] width 174 height 48
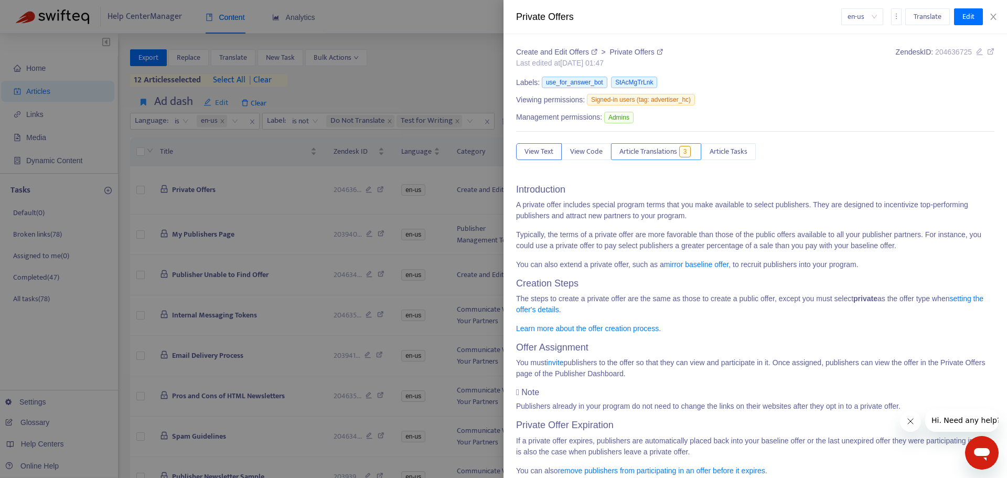
click at [646, 149] on span "Article Translations" at bounding box center [648, 152] width 58 height 12
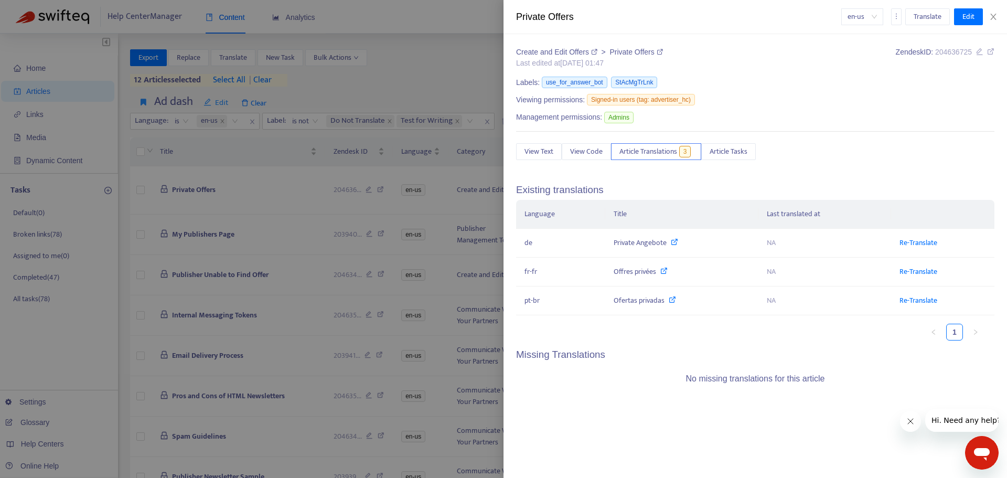
click at [271, 293] on div at bounding box center [503, 239] width 1007 height 478
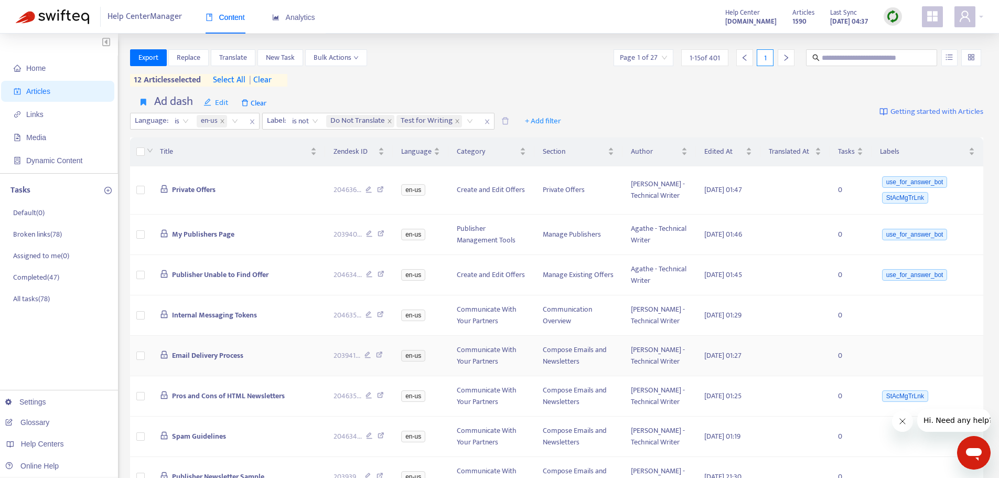
click at [219, 361] on span "Email Delivery Process" at bounding box center [207, 355] width 71 height 12
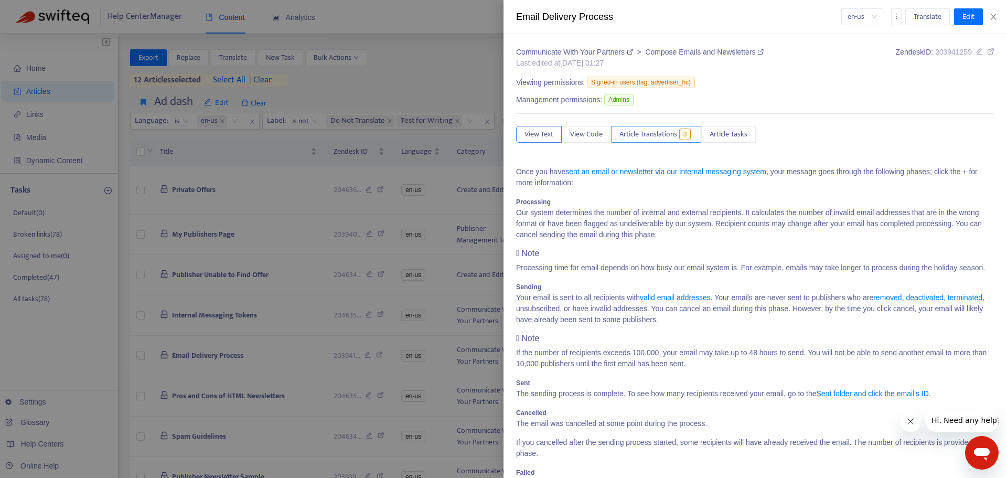
click at [661, 142] on button "Article Translations 3" at bounding box center [656, 134] width 90 height 17
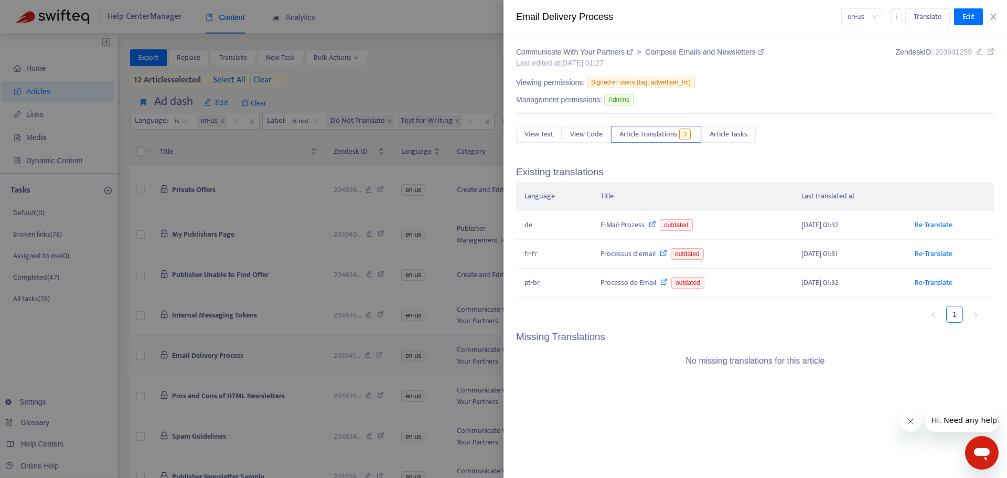
click at [212, 408] on div at bounding box center [503, 239] width 1007 height 478
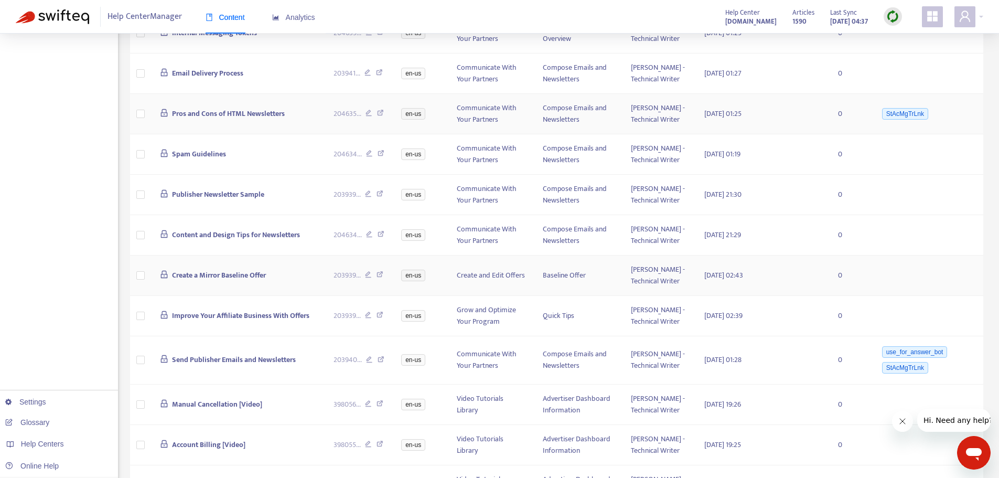
scroll to position [315, 0]
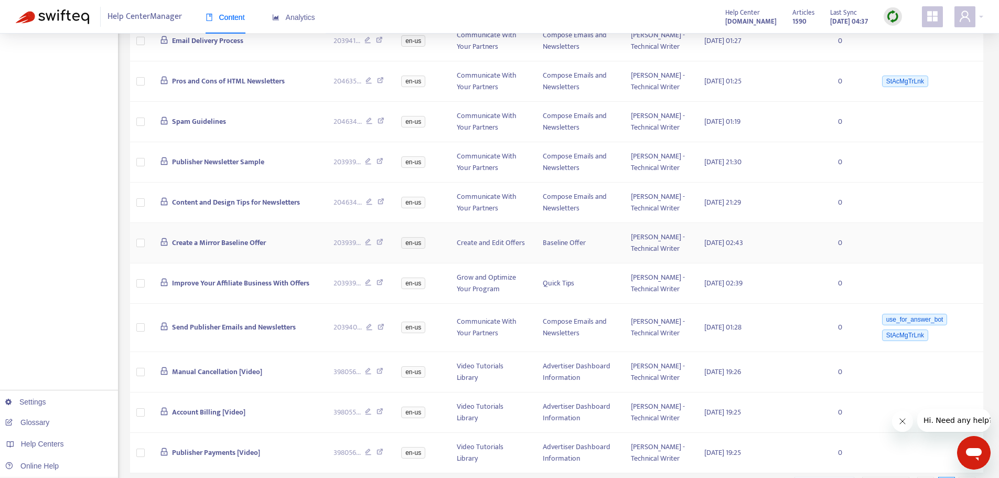
click at [202, 248] on span "Create a Mirror Baseline Offer" at bounding box center [219, 242] width 94 height 12
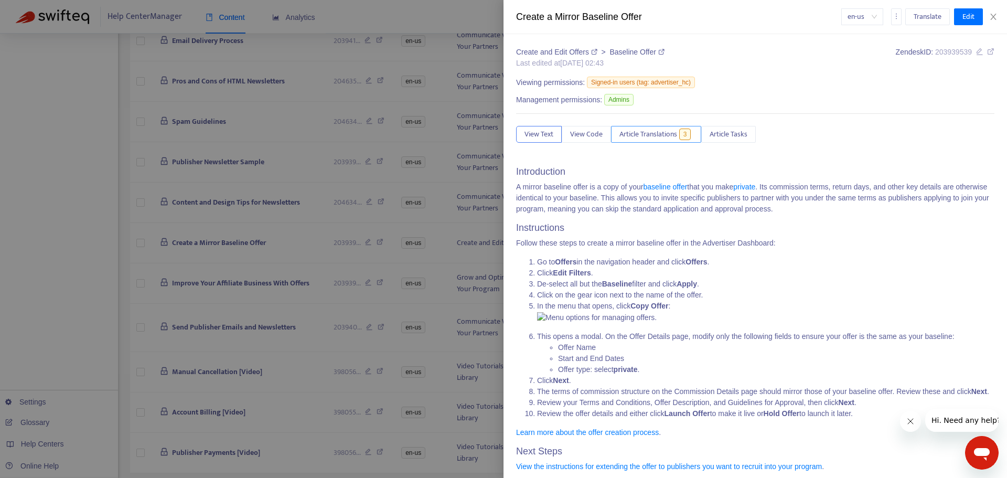
click at [654, 133] on span "Article Translations" at bounding box center [648, 134] width 58 height 12
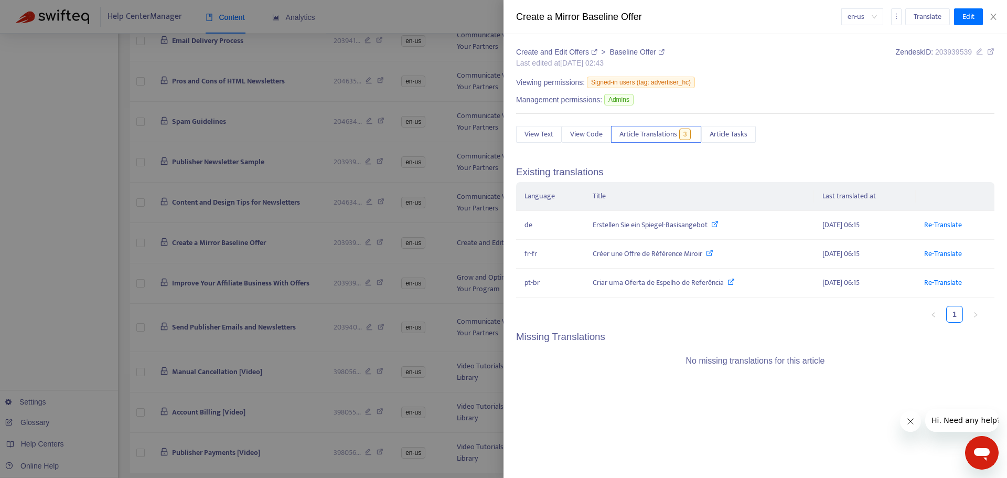
click at [242, 268] on div at bounding box center [503, 239] width 1007 height 478
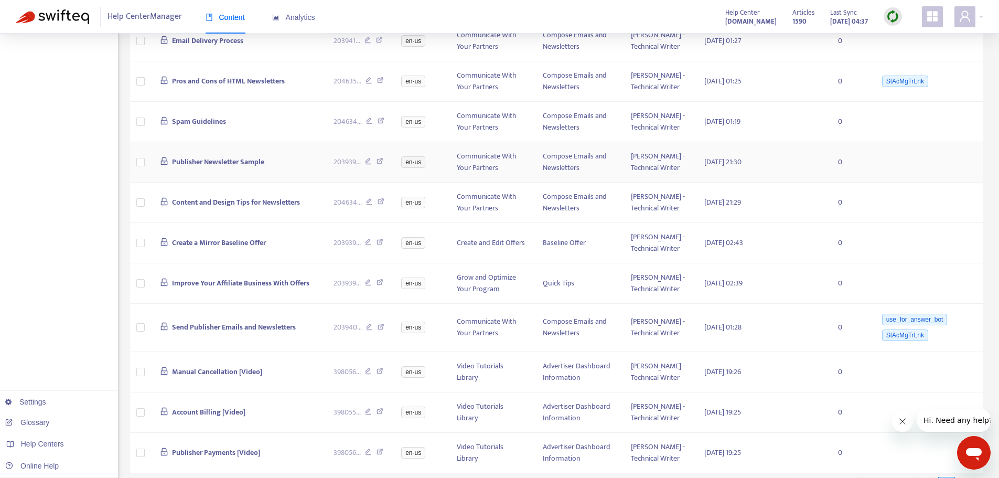
click at [219, 168] on span "Publisher Newsletter Sample" at bounding box center [218, 162] width 92 height 12
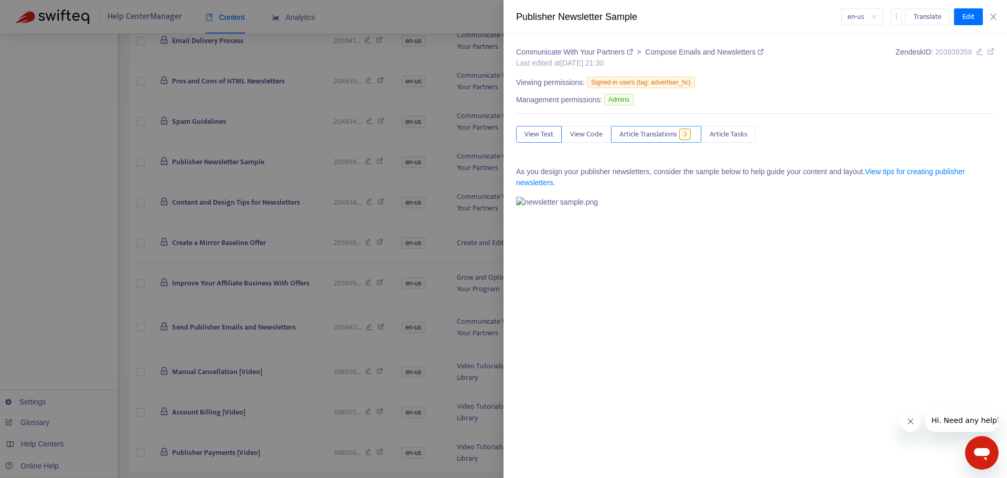
click at [657, 132] on span "Article Translations" at bounding box center [648, 134] width 58 height 12
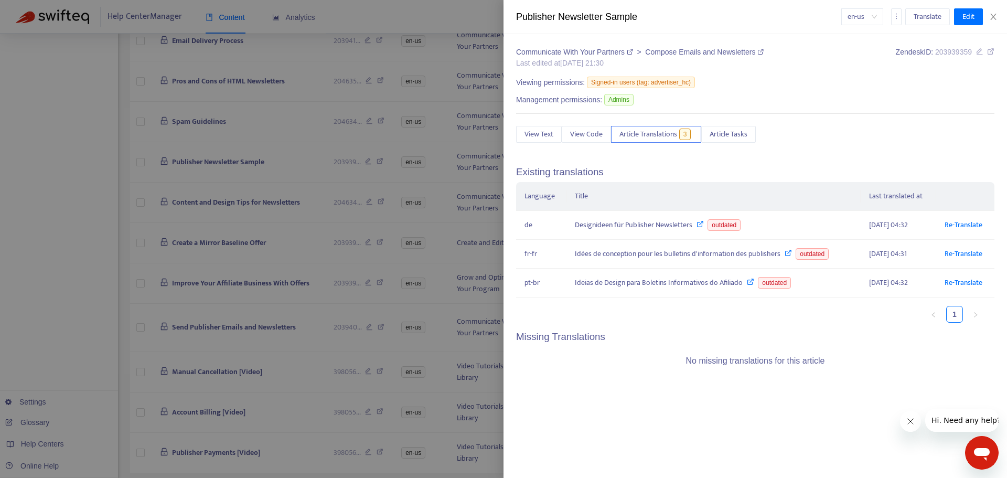
click at [257, 289] on div at bounding box center [503, 239] width 1007 height 478
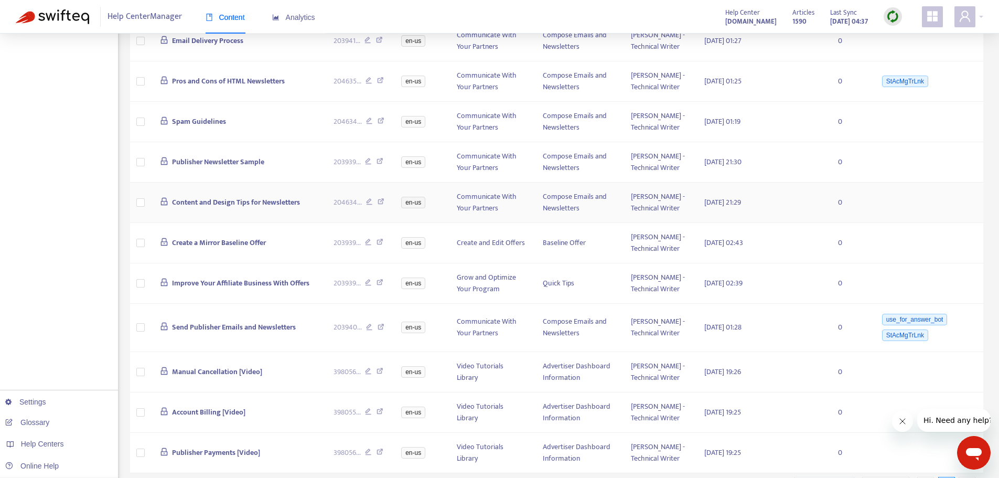
click at [239, 208] on span "Content and Design Tips for Newsletters" at bounding box center [236, 202] width 128 height 12
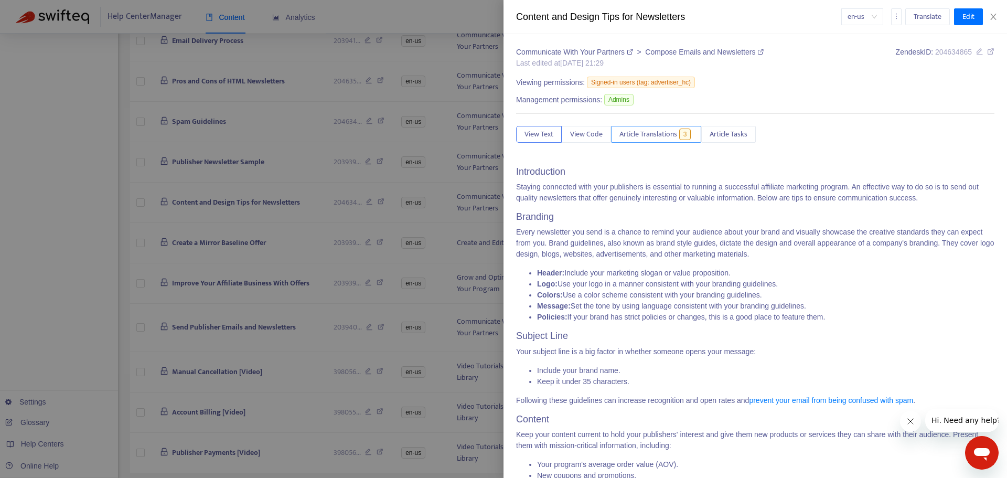
click at [661, 133] on span "Article Translations" at bounding box center [648, 134] width 58 height 12
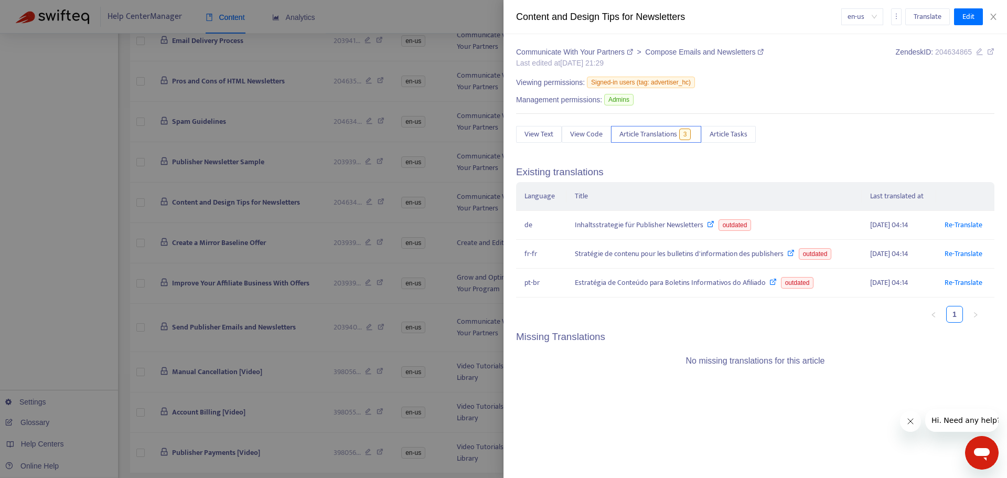
click at [224, 358] on div at bounding box center [503, 239] width 1007 height 478
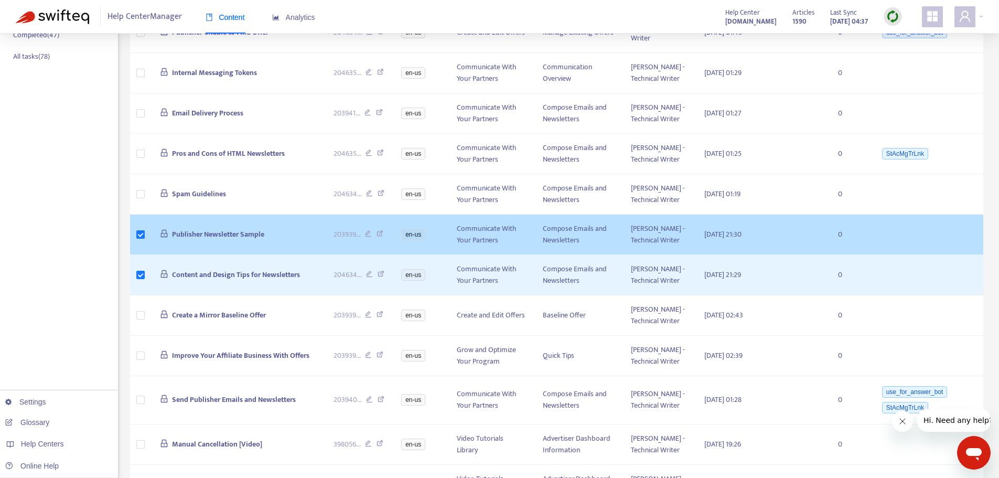
scroll to position [210, 0]
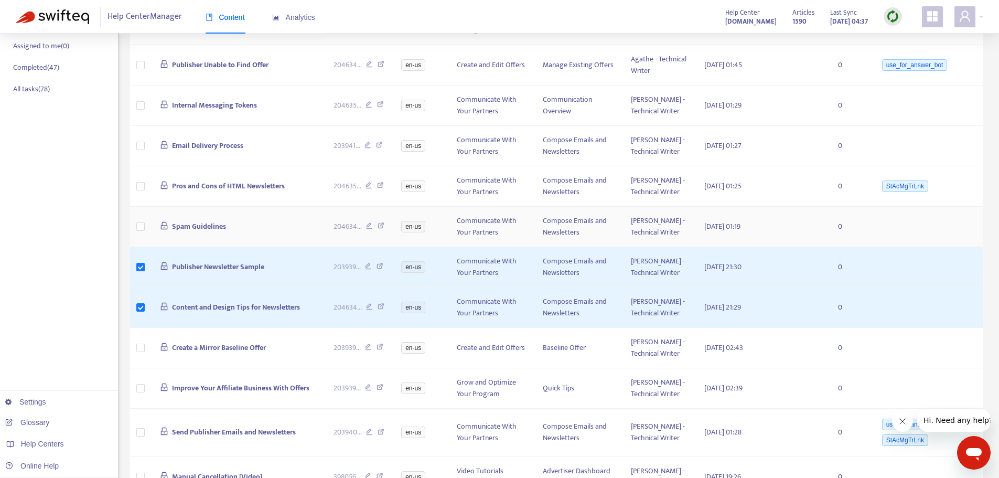
click at [136, 247] on td at bounding box center [140, 227] width 21 height 40
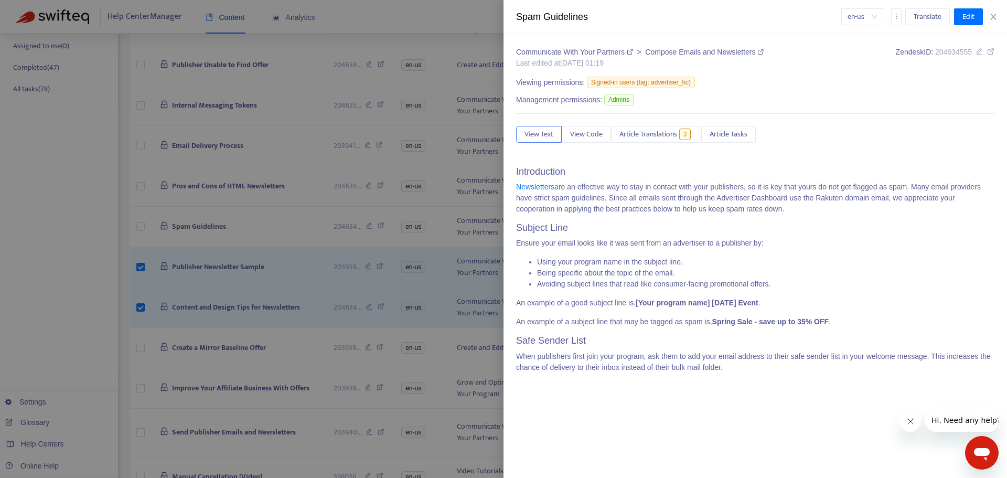
click at [144, 290] on div at bounding box center [503, 239] width 1007 height 478
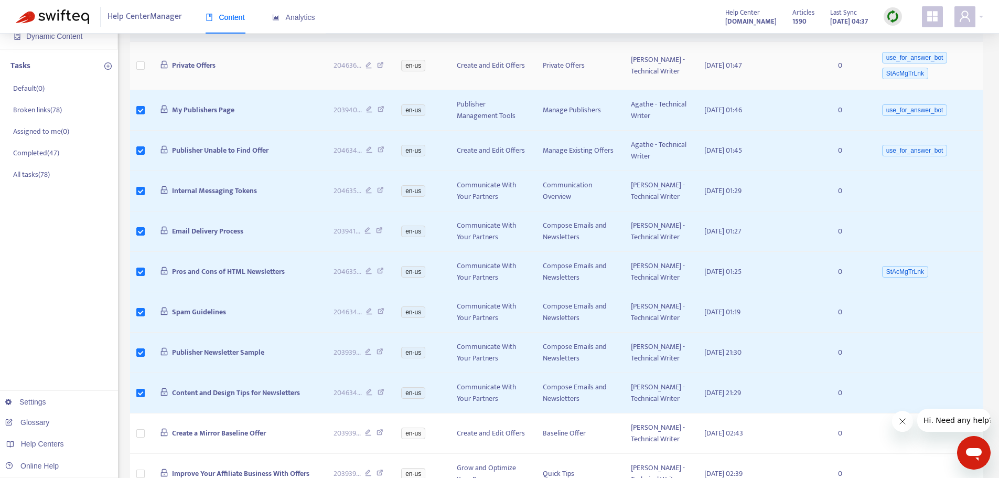
scroll to position [0, 0]
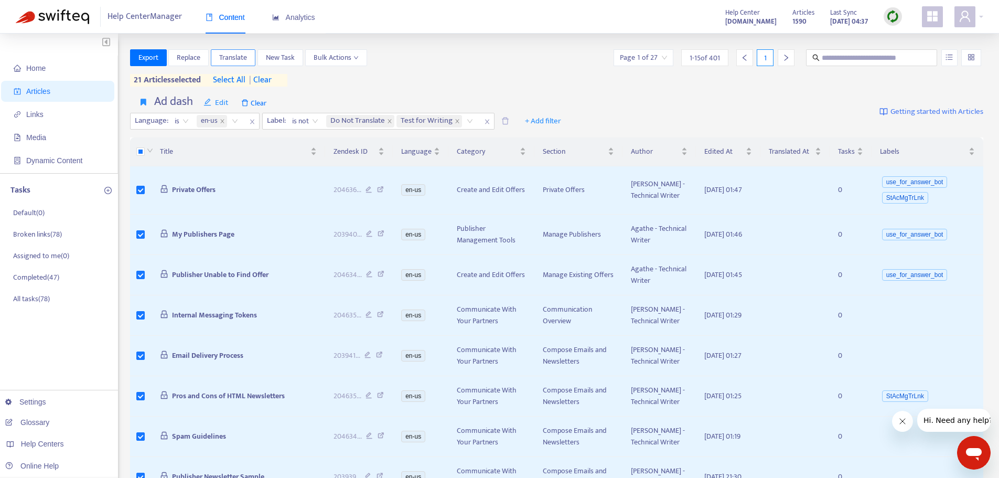
click at [243, 58] on span "Translate" at bounding box center [233, 58] width 28 height 12
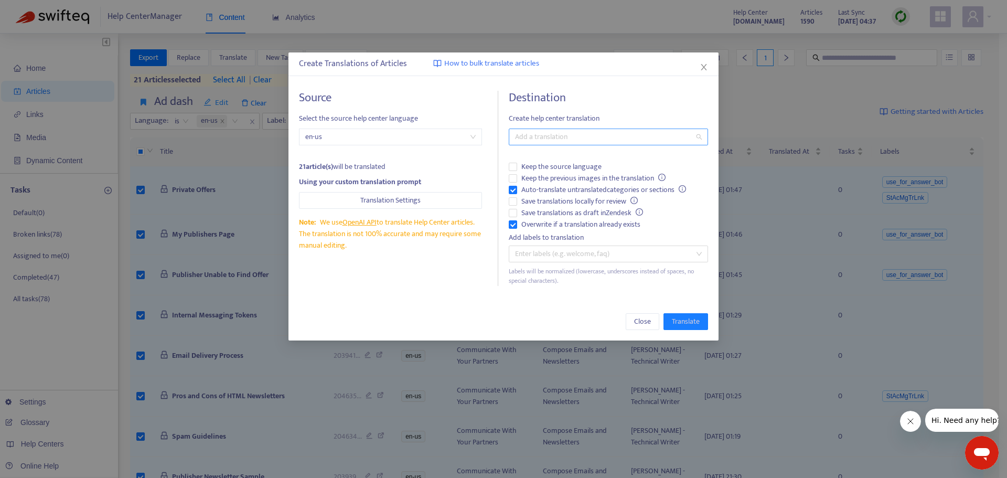
click at [567, 135] on div at bounding box center [602, 137] width 183 height 13
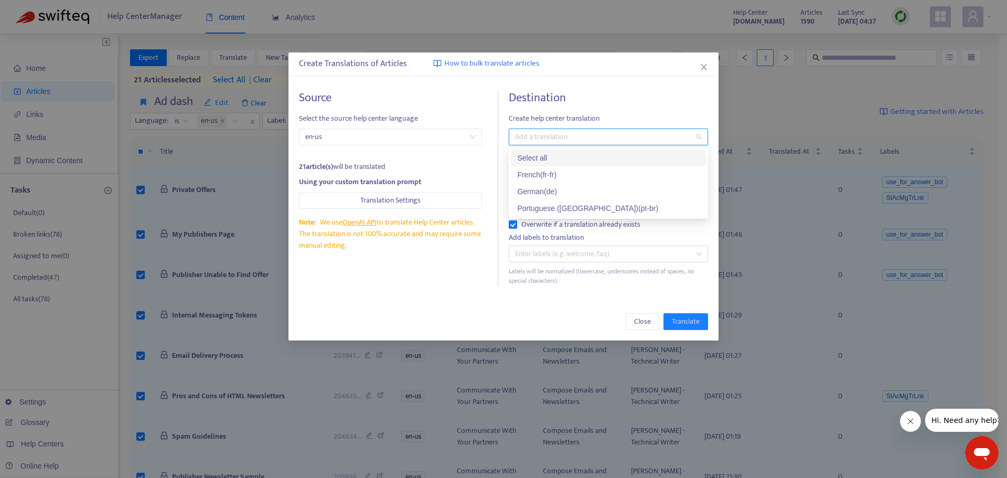
click at [567, 156] on div "Select all" at bounding box center [608, 158] width 182 height 12
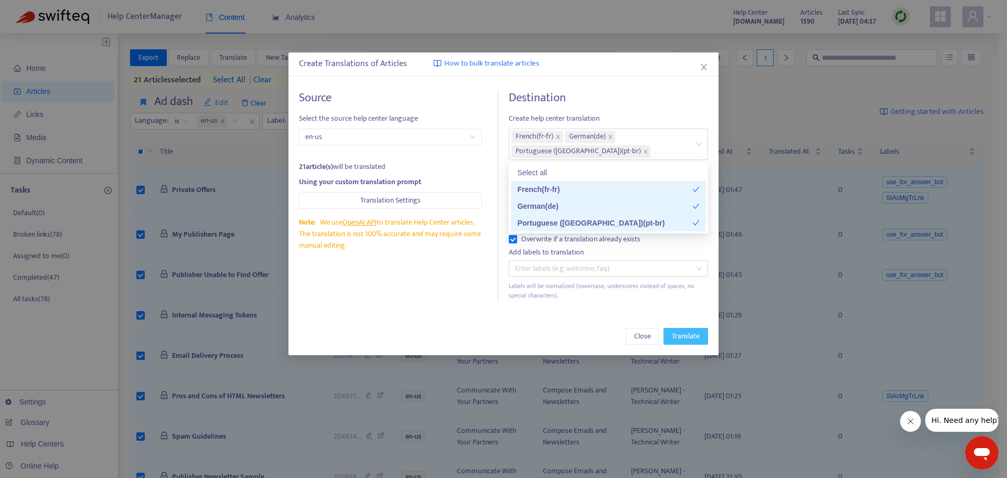
click at [684, 333] on span "Translate" at bounding box center [686, 336] width 28 height 12
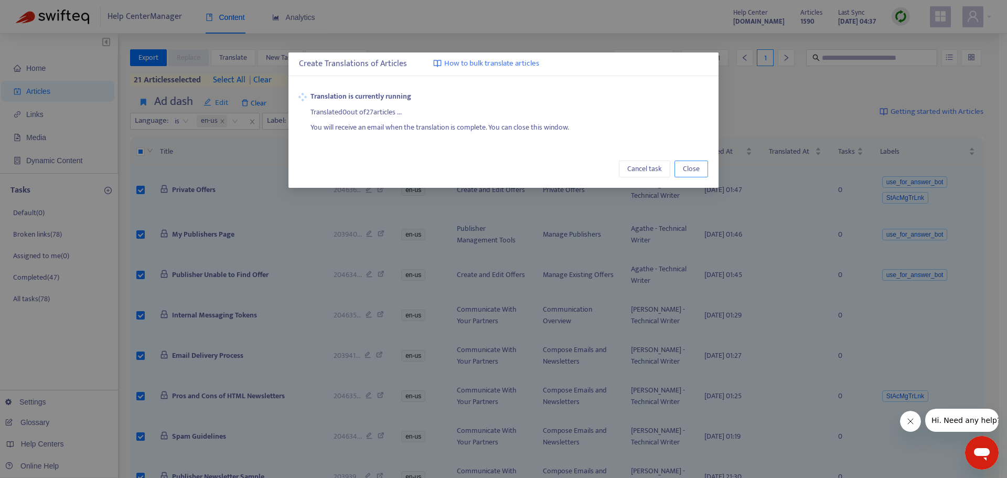
click at [693, 169] on span "Close" at bounding box center [691, 169] width 17 height 12
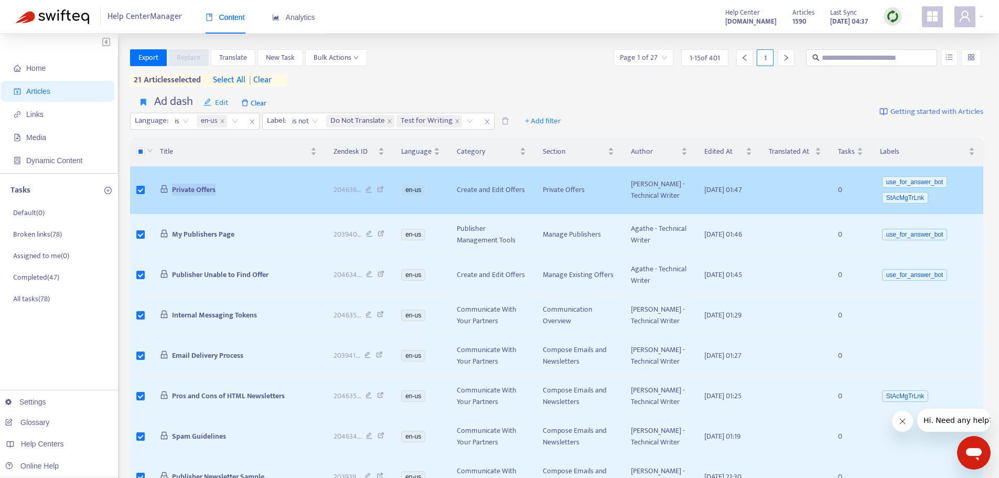
drag, startPoint x: 231, startPoint y: 190, endPoint x: 169, endPoint y: 194, distance: 62.5
click at [169, 194] on td "Private Offers" at bounding box center [239, 190] width 174 height 48
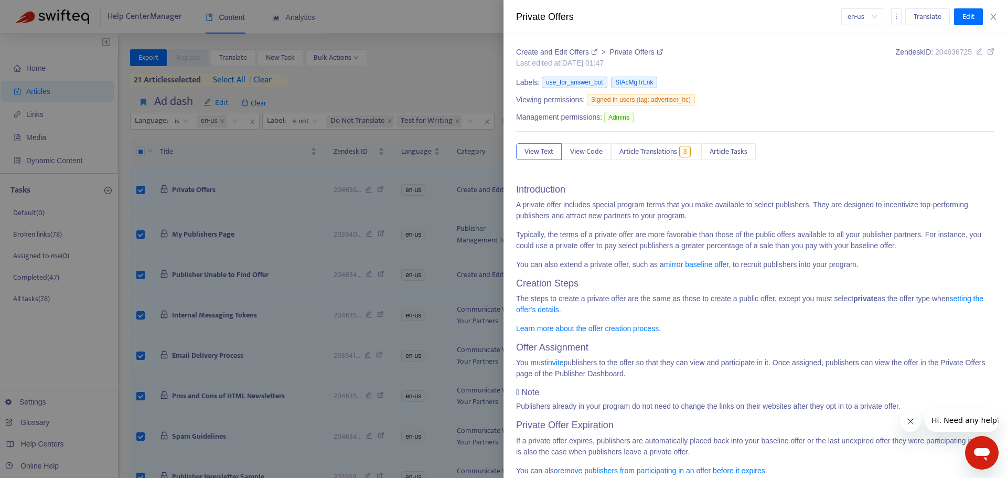
click at [244, 235] on div at bounding box center [503, 239] width 1007 height 478
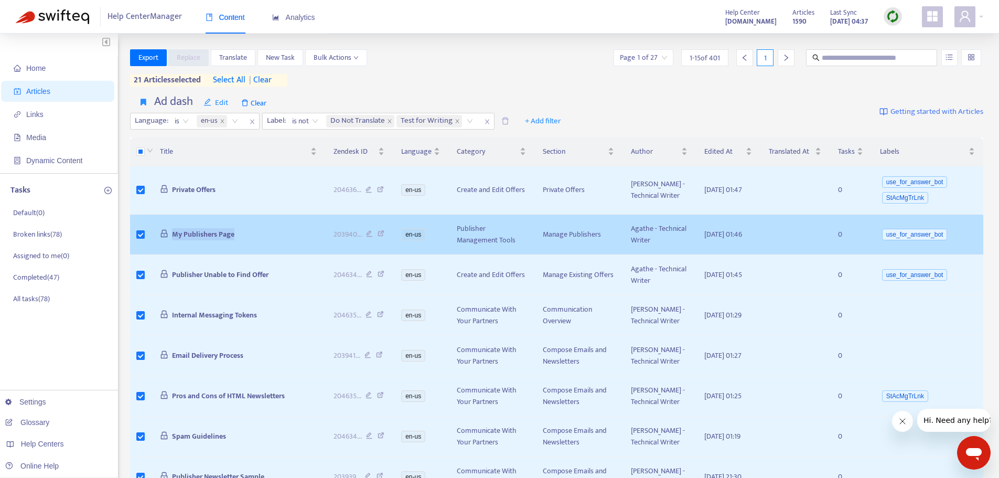
drag, startPoint x: 248, startPoint y: 242, endPoint x: 167, endPoint y: 250, distance: 81.6
click at [163, 250] on td "My Publishers Page" at bounding box center [239, 234] width 174 height 40
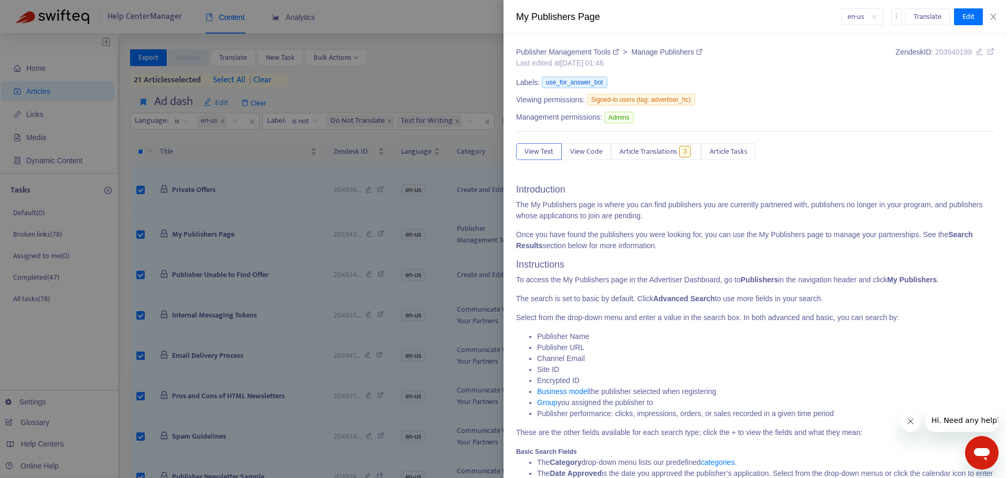
click at [229, 307] on div at bounding box center [503, 239] width 1007 height 478
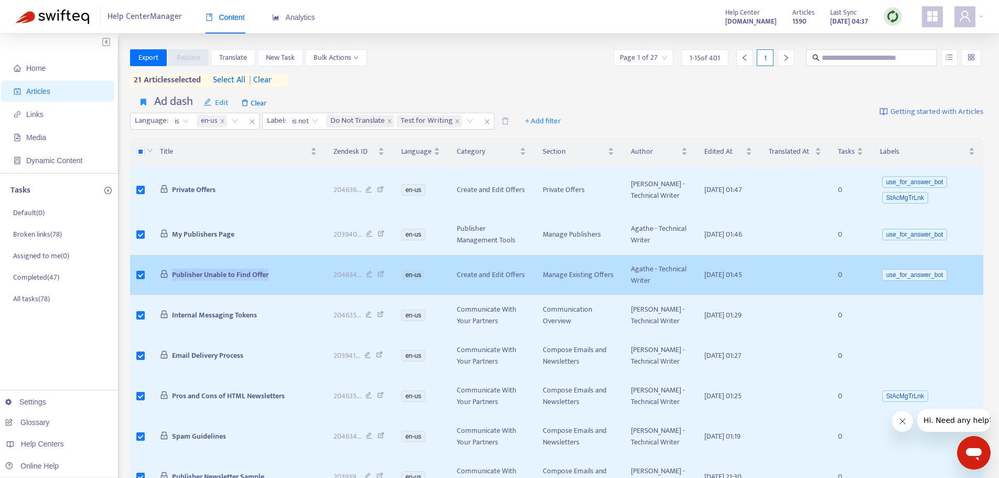
drag, startPoint x: 272, startPoint y: 295, endPoint x: 162, endPoint y: 298, distance: 110.1
click at [162, 295] on td "Publisher Unable to Find Offer" at bounding box center [239, 275] width 174 height 40
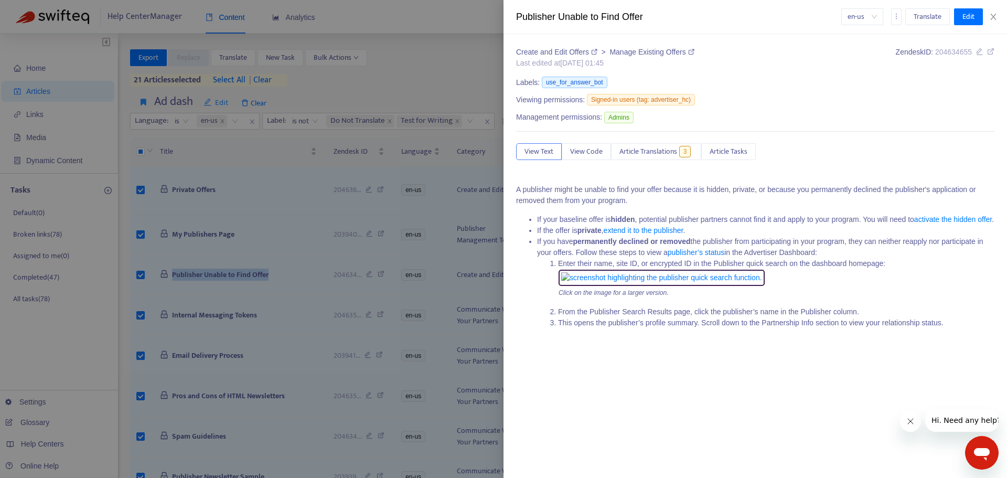
click at [225, 326] on div at bounding box center [503, 239] width 1007 height 478
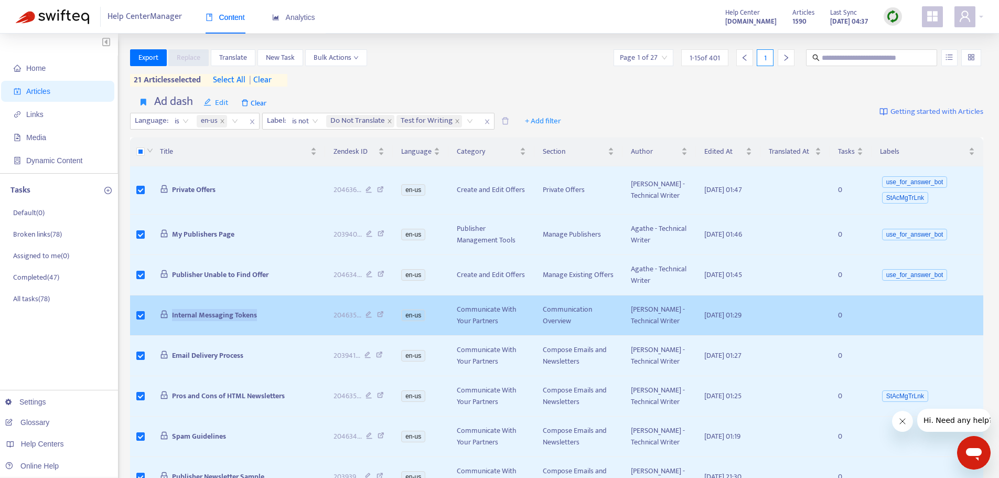
drag, startPoint x: 265, startPoint y: 344, endPoint x: 168, endPoint y: 349, distance: 97.1
click at [168, 336] on td "Internal Messaging Tokens" at bounding box center [239, 315] width 174 height 40
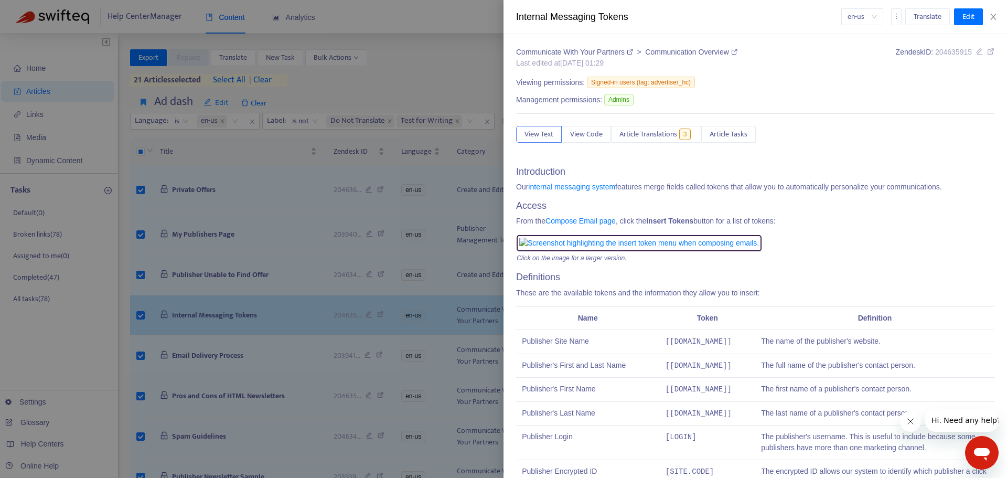
drag, startPoint x: 231, startPoint y: 354, endPoint x: 239, endPoint y: 357, distance: 8.3
click at [231, 354] on div at bounding box center [503, 239] width 1007 height 478
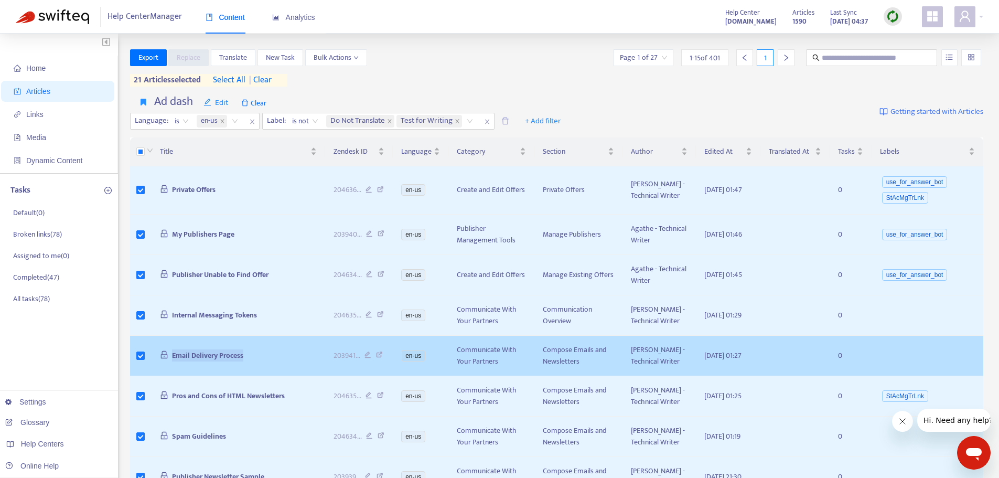
drag, startPoint x: 258, startPoint y: 394, endPoint x: 167, endPoint y: 403, distance: 91.1
click at [167, 376] on td "Email Delivery Process" at bounding box center [239, 356] width 174 height 40
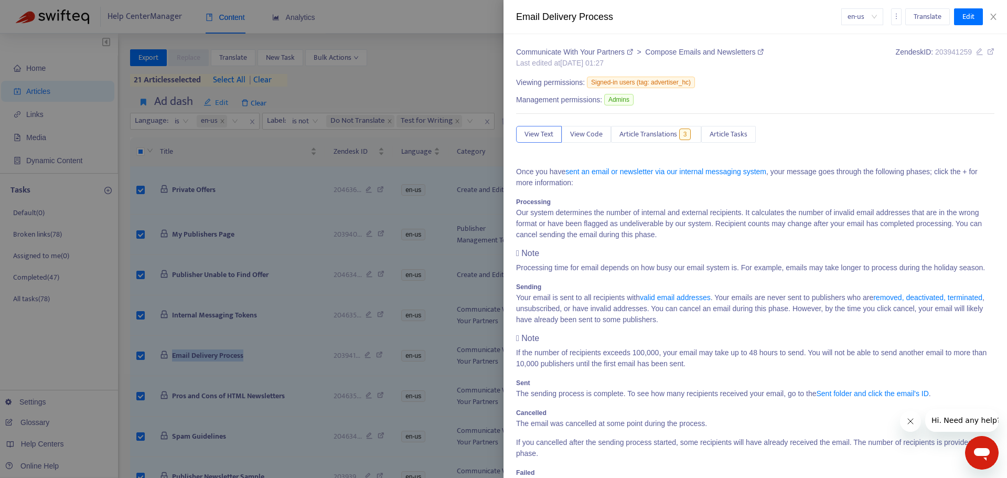
click at [203, 419] on div at bounding box center [503, 239] width 1007 height 478
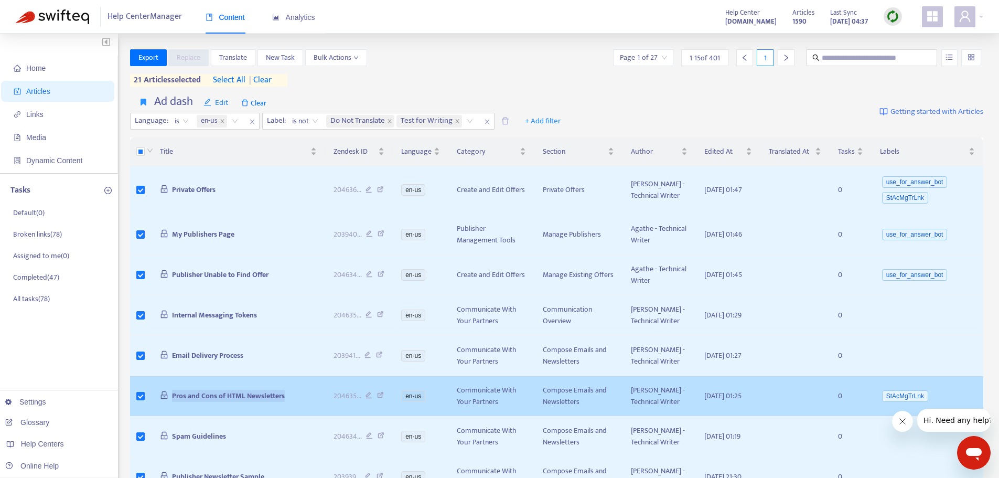
drag, startPoint x: 307, startPoint y: 454, endPoint x: 160, endPoint y: 454, distance: 146.8
click at [160, 416] on td "Pros and Cons of HTML Newsletters" at bounding box center [239, 396] width 174 height 40
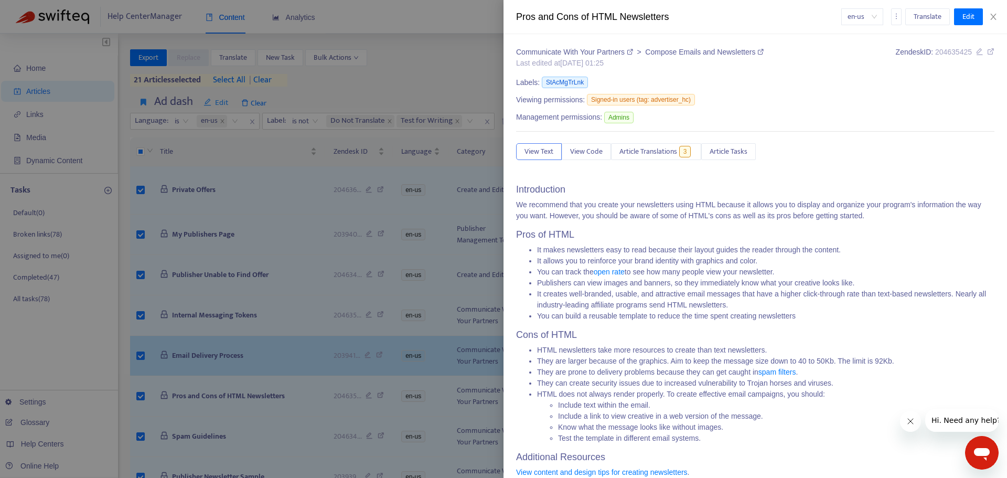
click at [266, 381] on div at bounding box center [503, 239] width 1007 height 478
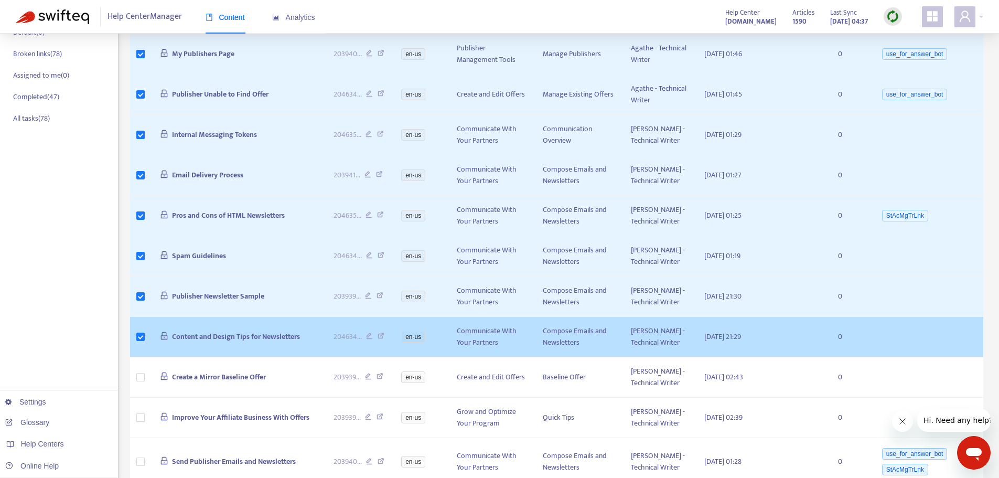
scroll to position [210, 0]
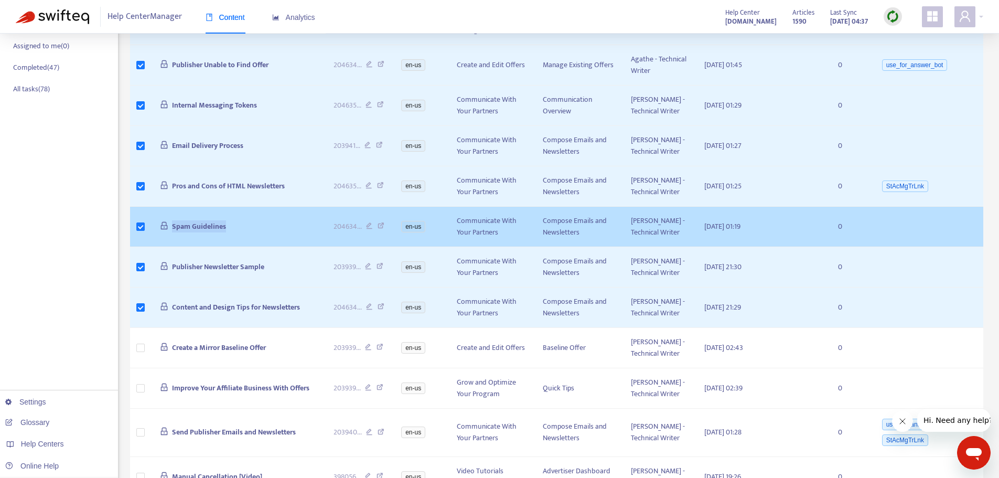
drag, startPoint x: 229, startPoint y: 297, endPoint x: 167, endPoint y: 296, distance: 61.4
click at [167, 247] on td "Spam Guidelines" at bounding box center [239, 227] width 174 height 40
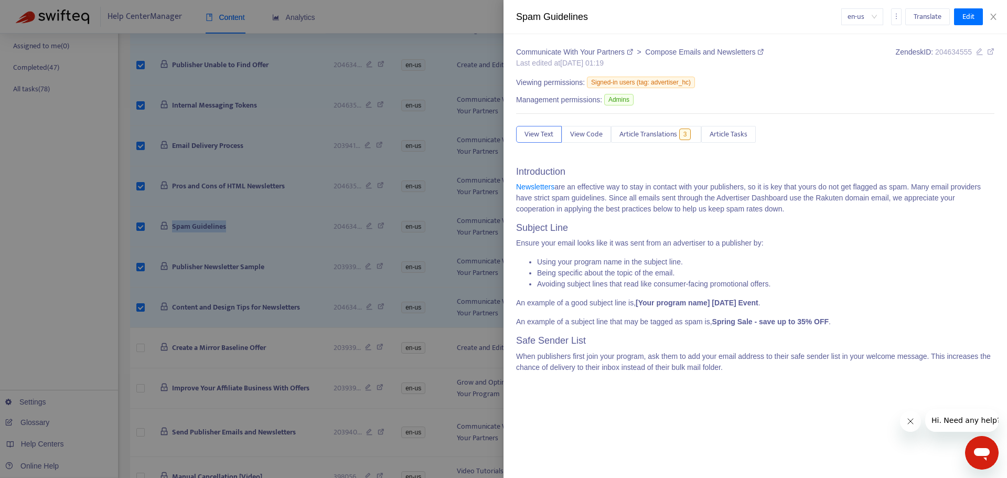
click at [245, 313] on div at bounding box center [503, 239] width 1007 height 478
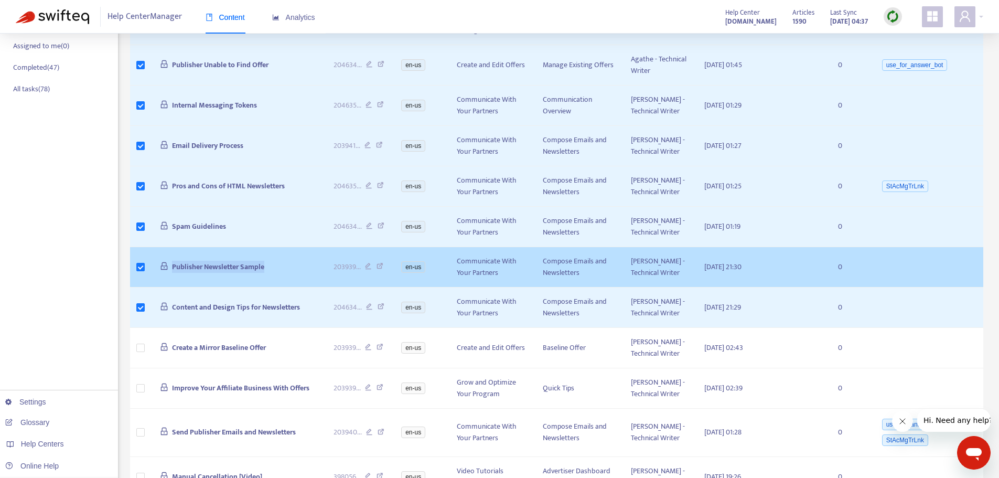
drag, startPoint x: 269, startPoint y: 346, endPoint x: 145, endPoint y: 342, distance: 124.3
click at [145, 287] on tr "Publisher Newsletter Sample 203939 ... en-us Communicate With Your Partners Com…" at bounding box center [556, 267] width 853 height 40
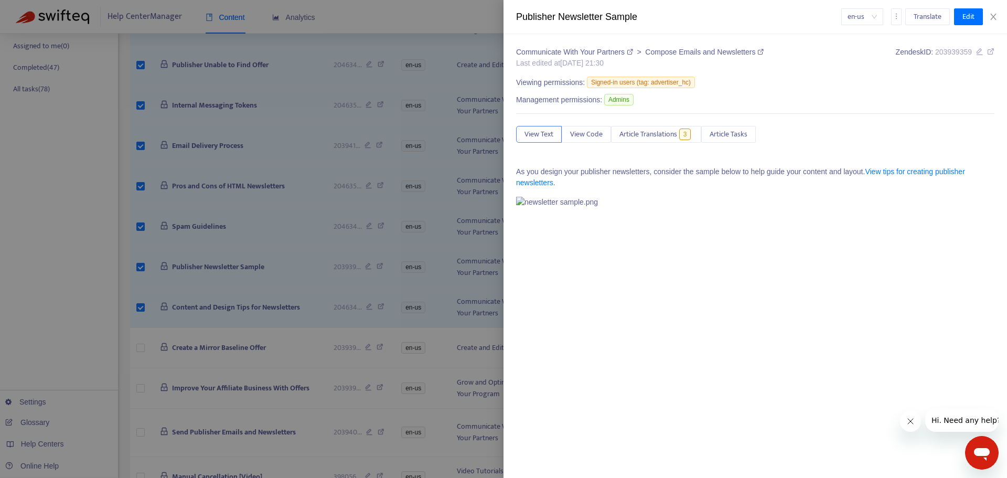
click at [242, 381] on div at bounding box center [503, 239] width 1007 height 478
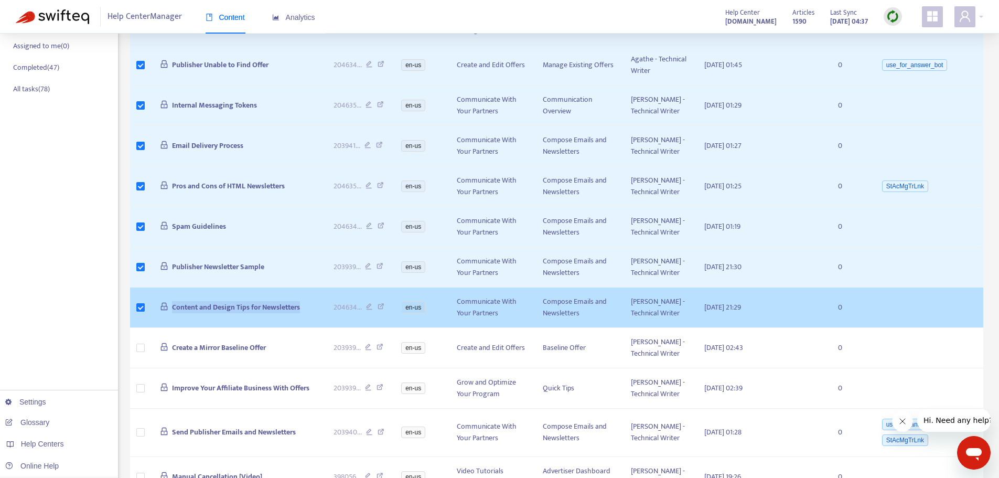
drag, startPoint x: 309, startPoint y: 398, endPoint x: 166, endPoint y: 399, distance: 142.6
click at [166, 328] on td "Content and Design Tips for Newsletters" at bounding box center [239, 307] width 174 height 40
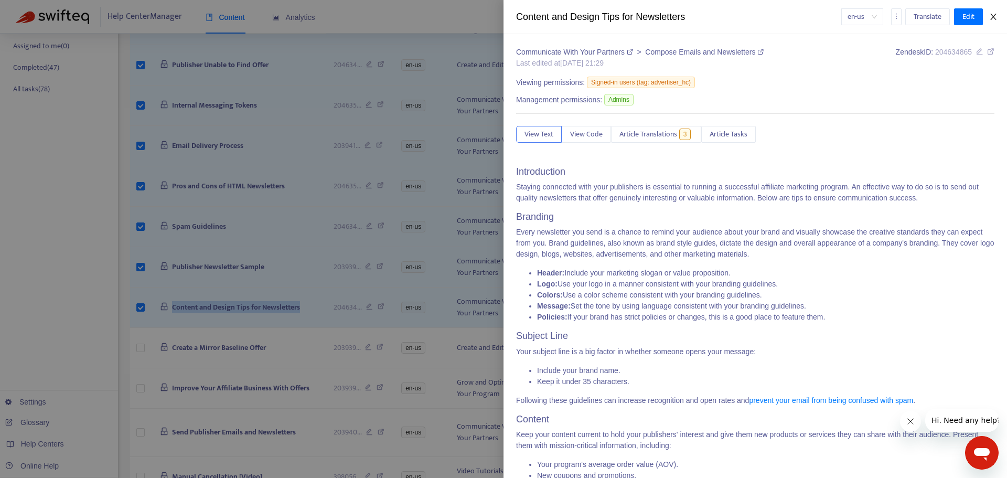
click at [988, 14] on button "Close" at bounding box center [993, 17] width 15 height 10
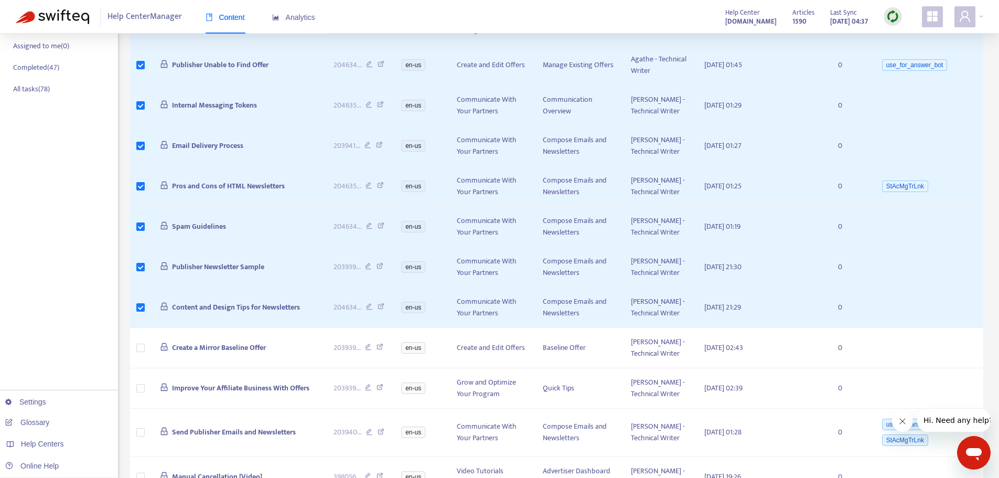
click at [52, 285] on div "Home Articles Links Media Dynamic Content Tasks Default ( 0 ) Broken links ( 78…" at bounding box center [59, 230] width 118 height 813
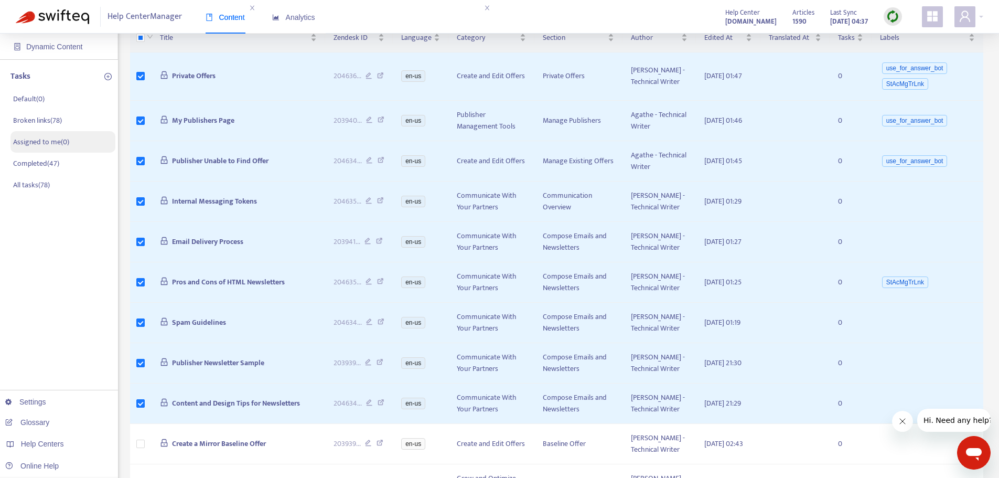
scroll to position [0, 0]
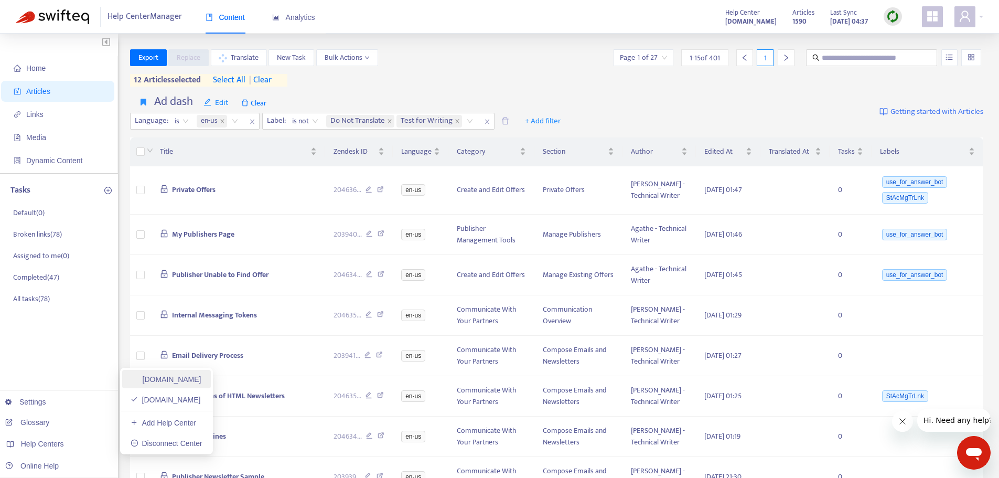
click at [201, 375] on link "[DOMAIN_NAME]" at bounding box center [166, 379] width 71 height 8
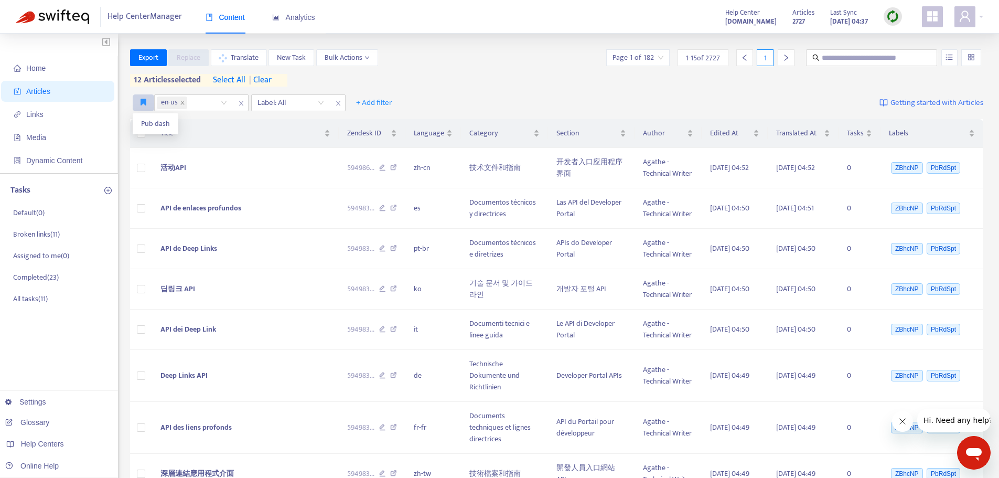
click at [143, 99] on icon "button" at bounding box center [143, 102] width 6 height 8
click at [144, 124] on span "Pub dash" at bounding box center [155, 124] width 29 height 12
